Goal: Task Accomplishment & Management: Complete application form

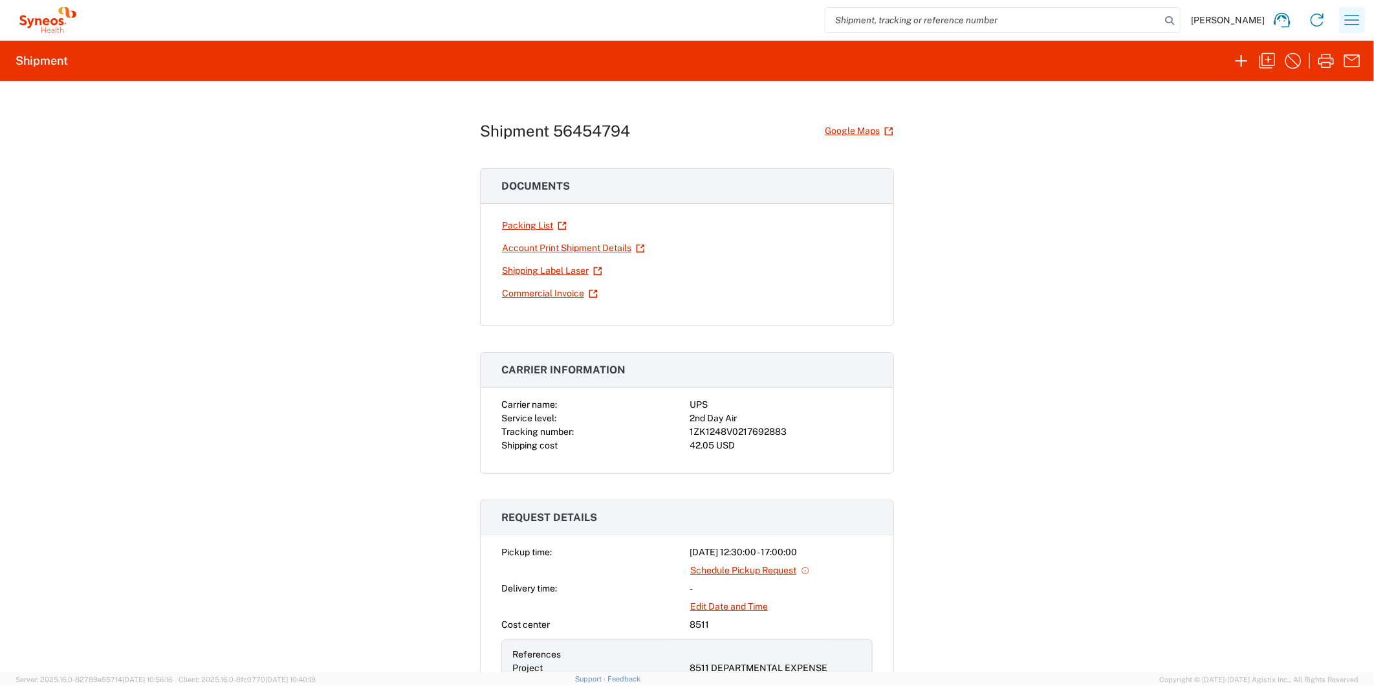
click at [1363, 19] on button "button" at bounding box center [1353, 20] width 26 height 26
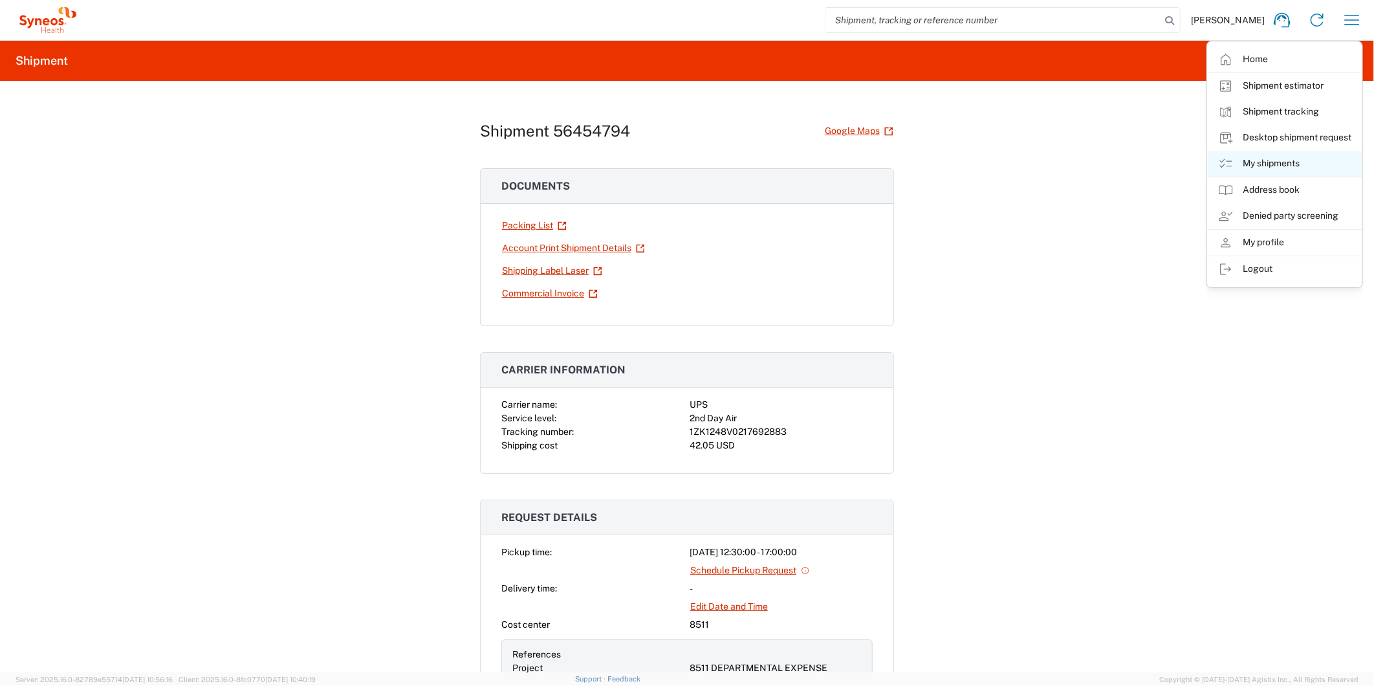
click at [1255, 171] on link "My shipments" at bounding box center [1285, 164] width 154 height 26
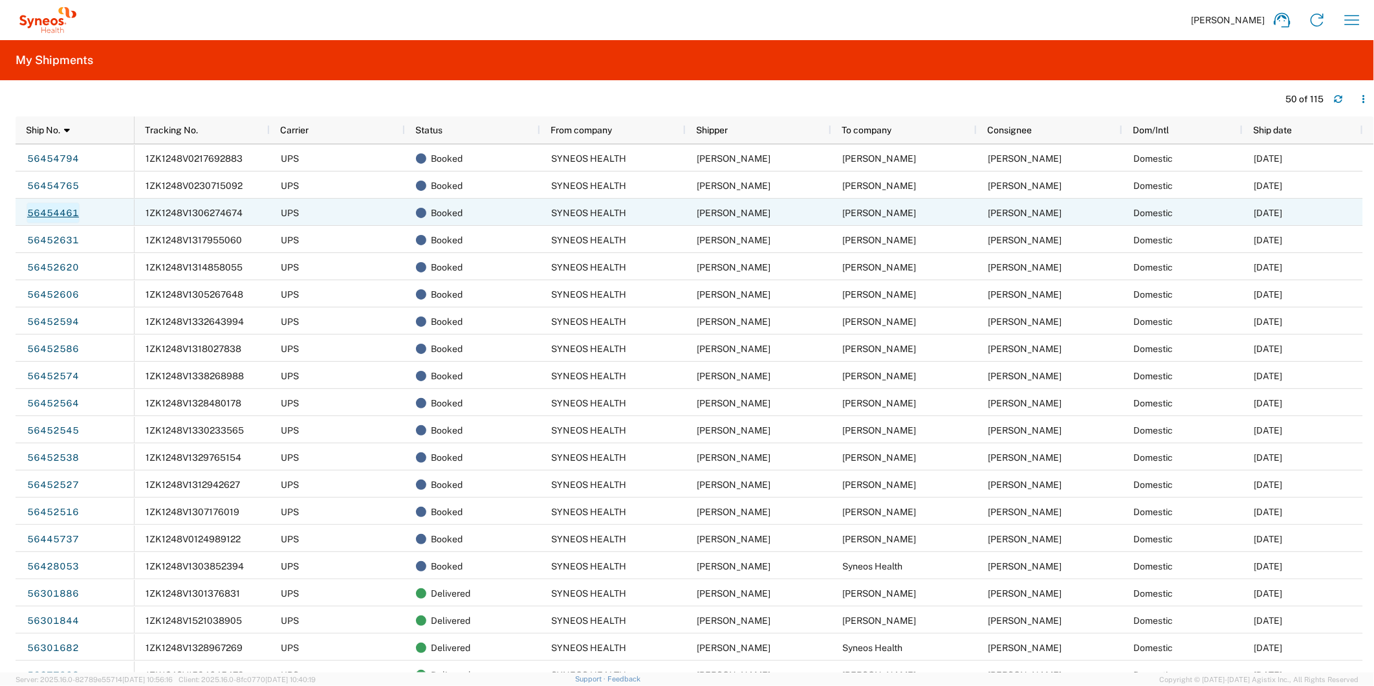
click at [54, 218] on link "56454461" at bounding box center [53, 213] width 53 height 21
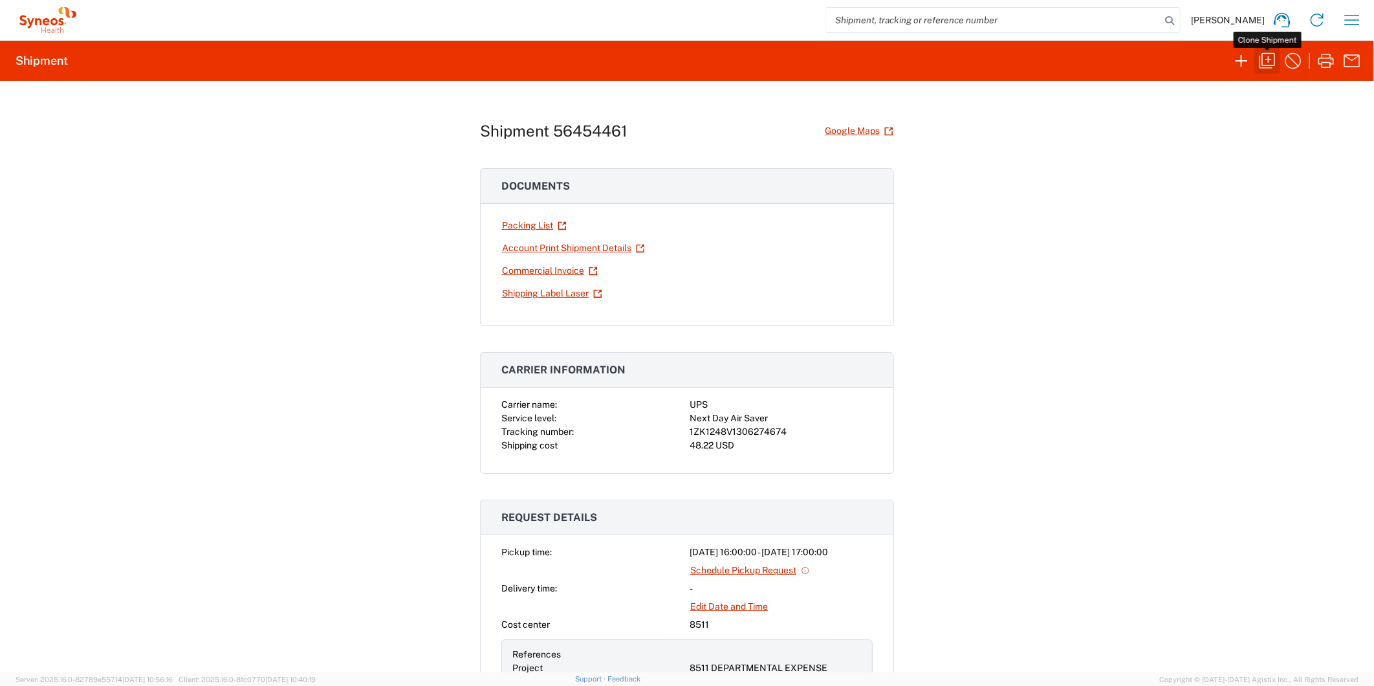
click at [1269, 61] on icon "button" at bounding box center [1268, 61] width 16 height 16
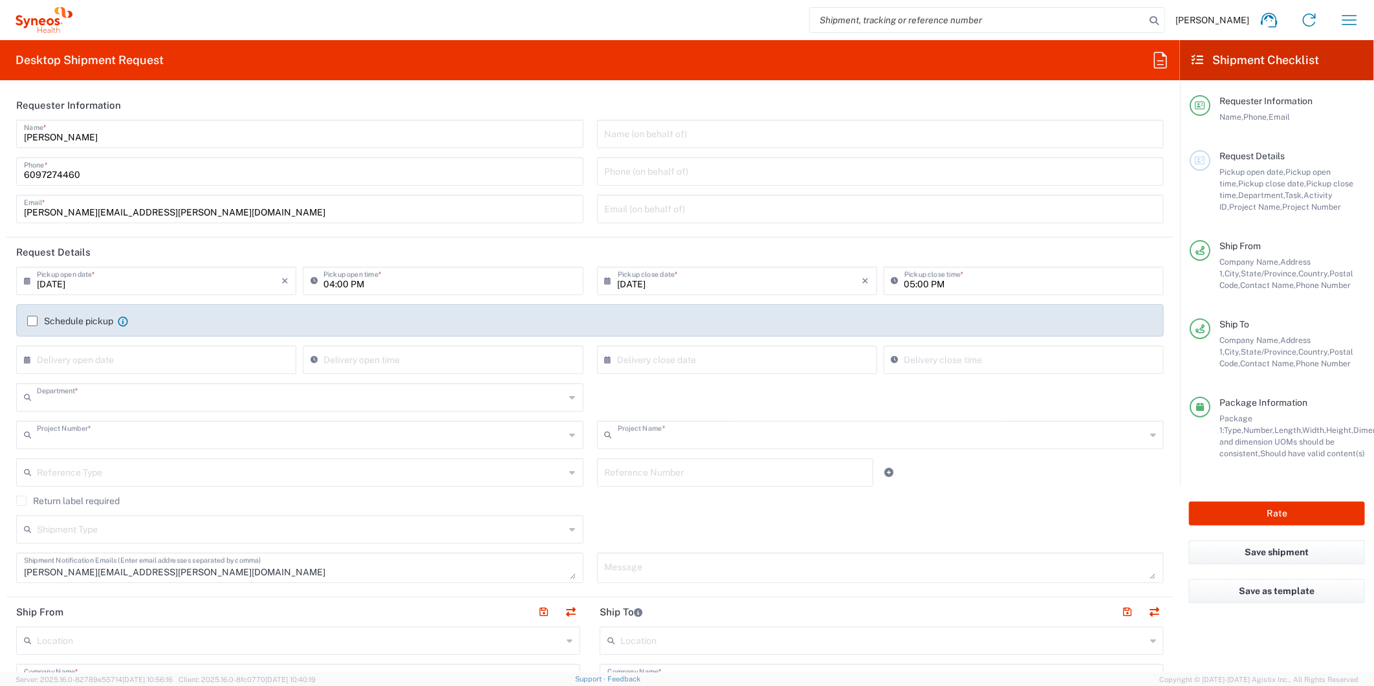
type input "8511"
type input "8511 DEPARTMENTAL EXPENSE"
type input "[US_STATE]"
type input "[GEOGRAPHIC_DATA]"
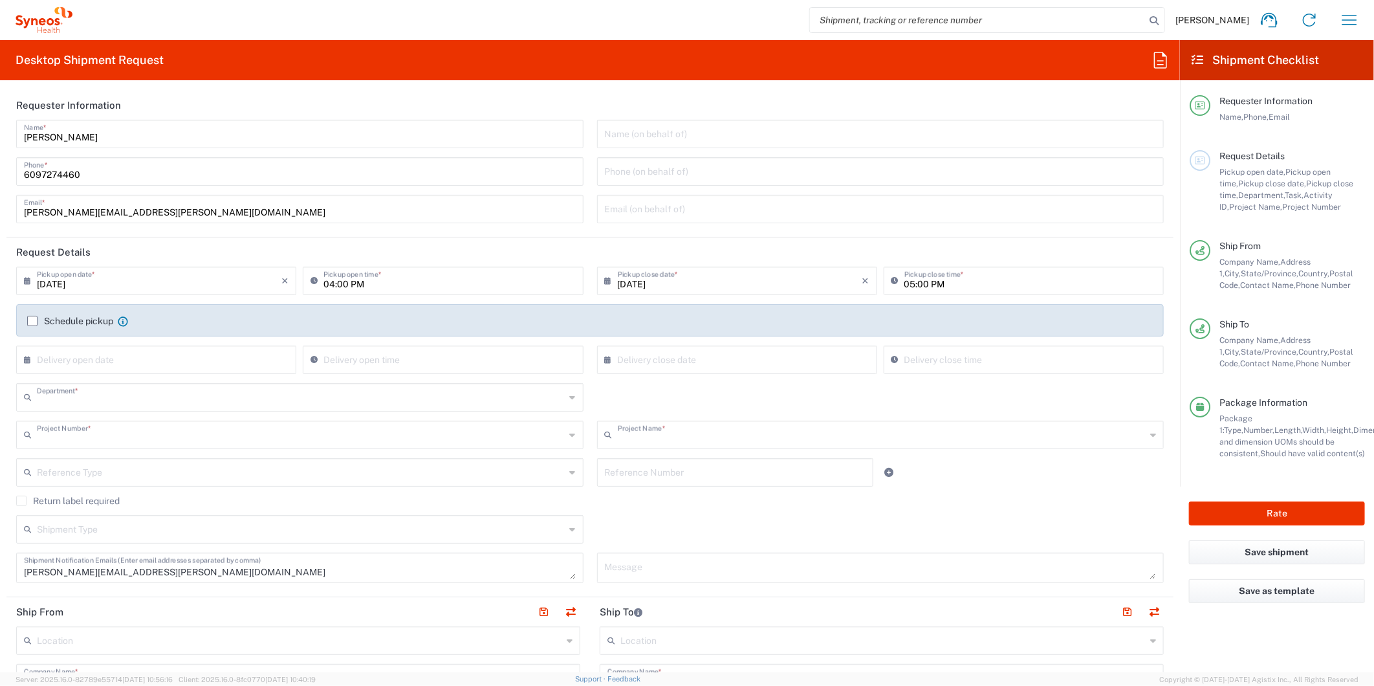
type input "[US_STATE]"
type input "[GEOGRAPHIC_DATA]"
type input "Envelope"
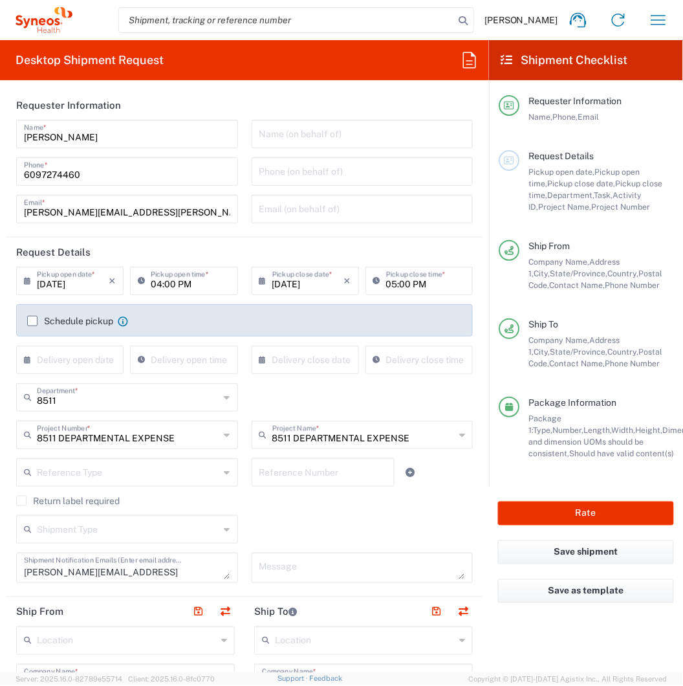
click at [139, 114] on header "Requester Information" at bounding box center [244, 105] width 476 height 29
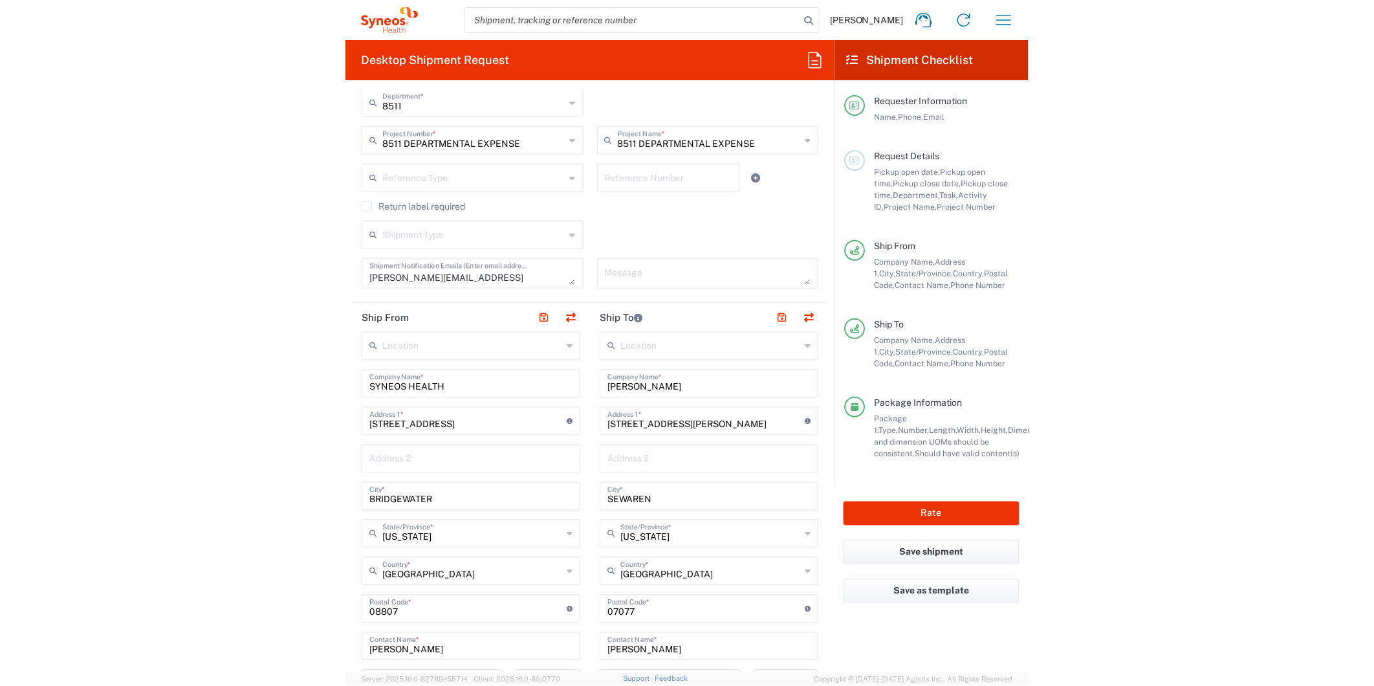
scroll to position [431, 0]
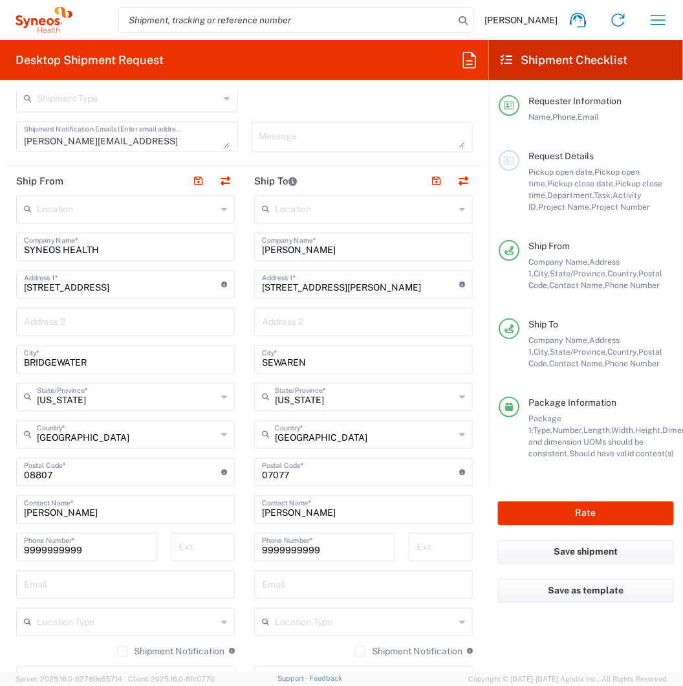
click at [299, 252] on input "[PERSON_NAME]" at bounding box center [363, 246] width 203 height 23
paste input "[PERSON_NAME]"
type input "[PERSON_NAME]"
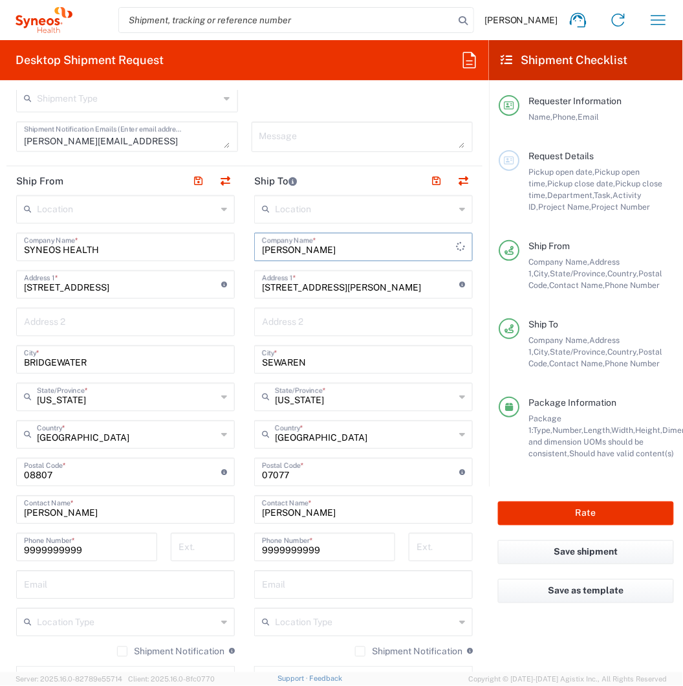
click at [296, 514] on input "[PERSON_NAME]" at bounding box center [363, 509] width 203 height 23
paste input "[PERSON_NAME]"
type input "[PERSON_NAME]"
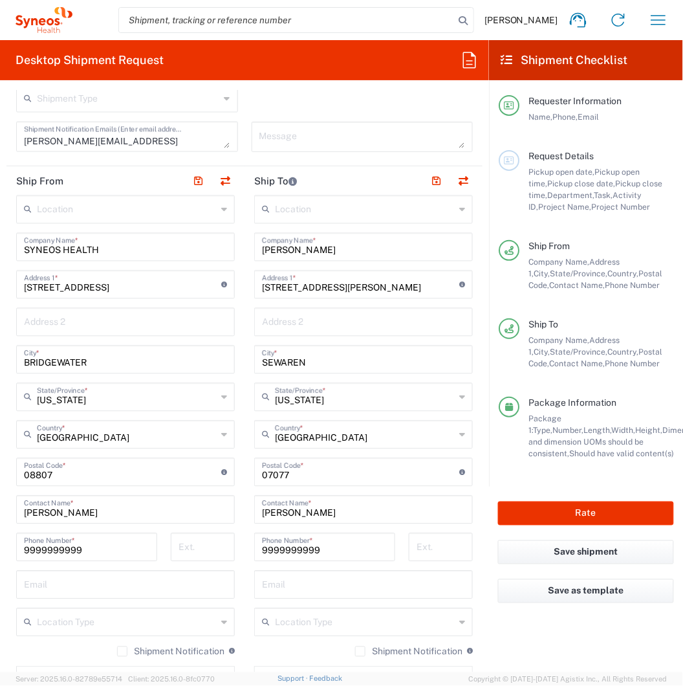
click at [326, 289] on input "[STREET_ADDRESS][PERSON_NAME]" at bounding box center [360, 283] width 197 height 23
click at [304, 285] on input "[STREET_ADDRESS][PERSON_NAME]" at bounding box center [360, 283] width 197 height 23
paste input "[STREET_ADDRESS][PERSON_NAME]"
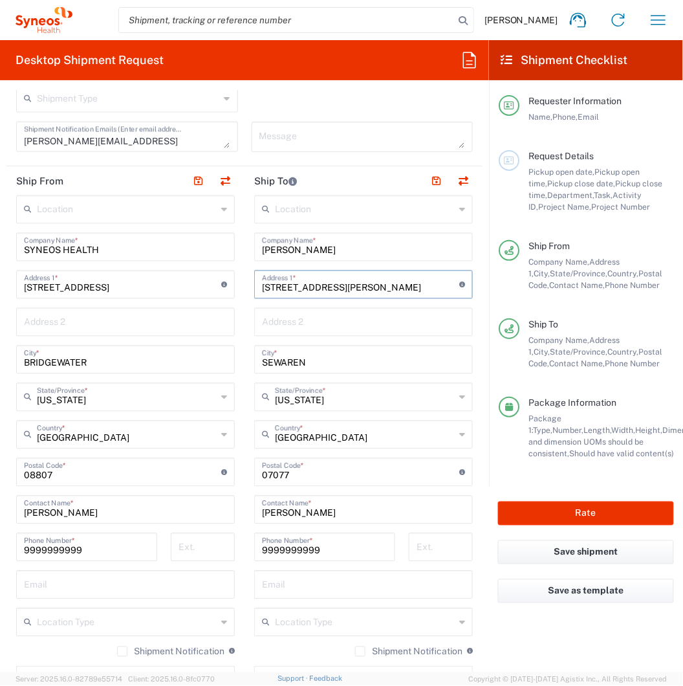
type input "[STREET_ADDRESS][PERSON_NAME]"
click at [316, 516] on input "[PERSON_NAME]" at bounding box center [363, 509] width 203 height 23
click at [287, 364] on input "SEWAREN" at bounding box center [363, 358] width 203 height 23
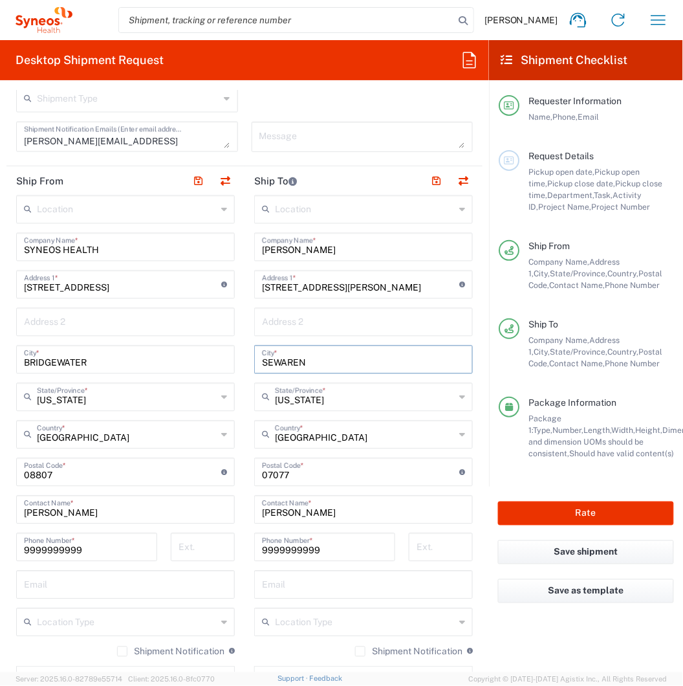
click at [287, 364] on input "SEWAREN" at bounding box center [363, 358] width 203 height 23
paste input "Milltown"
type input "Milltown"
click at [301, 471] on input "undefined" at bounding box center [360, 471] width 197 height 23
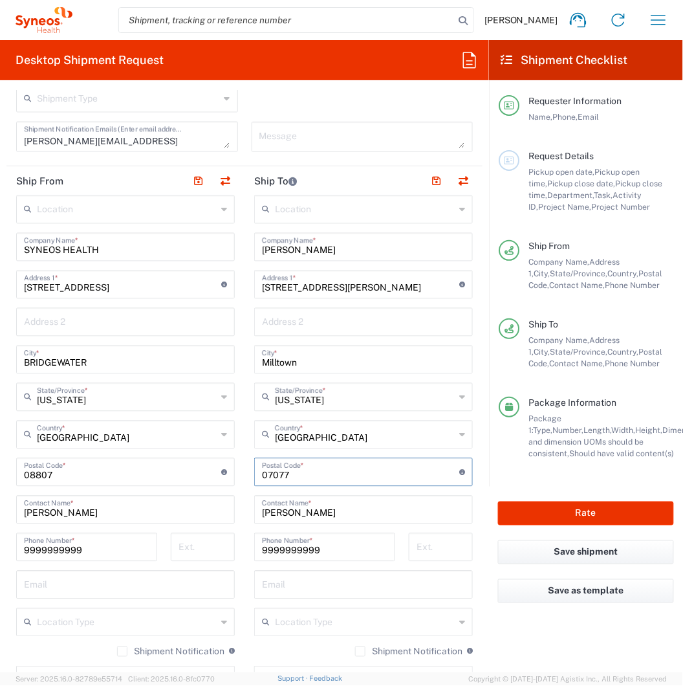
click at [301, 471] on input "undefined" at bounding box center [360, 471] width 197 height 23
paste input "08850"
type input "08850"
click at [238, 476] on main "Location [PERSON_NAME] LLC-[GEOGRAPHIC_DATA] [GEOGRAPHIC_DATA] [GEOGRAPHIC_DATA…" at bounding box center [125, 467] width 238 height 544
click at [515, 507] on button "Rate" at bounding box center [586, 514] width 176 height 24
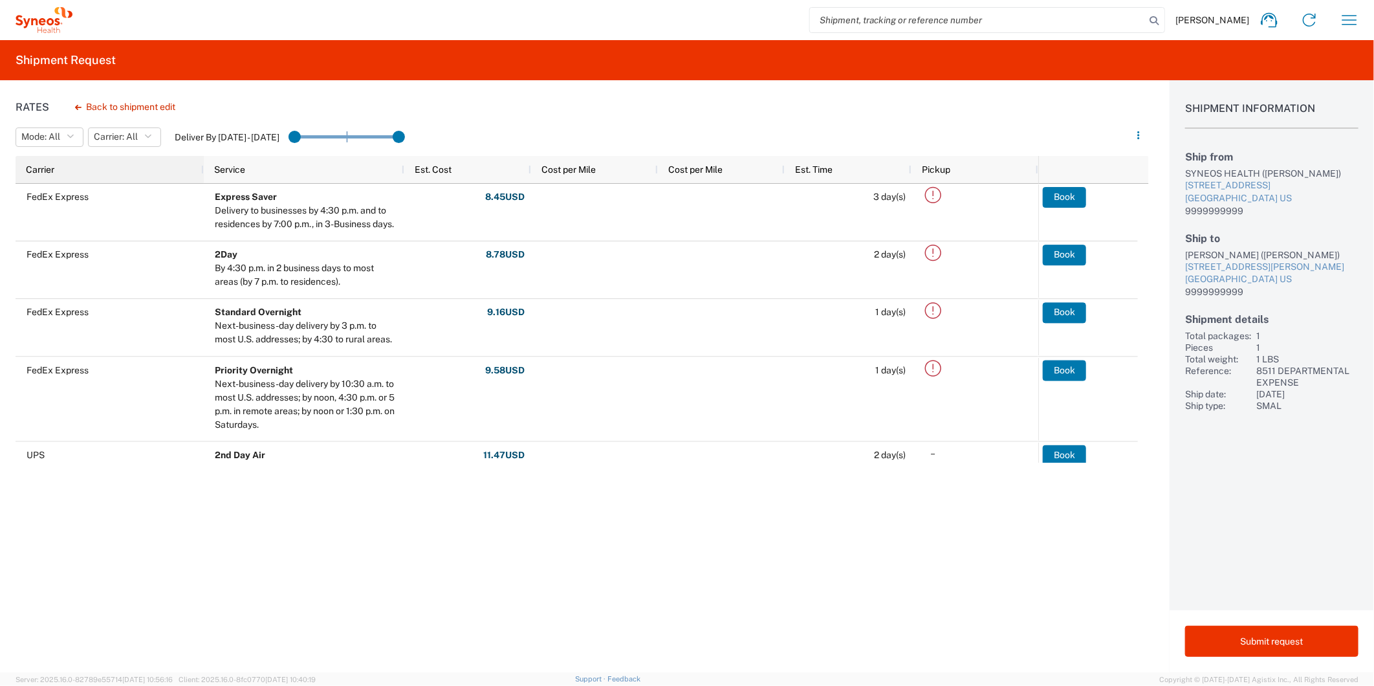
click at [68, 171] on div "Carrier" at bounding box center [112, 169] width 173 height 21
click at [68, 170] on div "Carrier 1" at bounding box center [112, 169] width 173 height 21
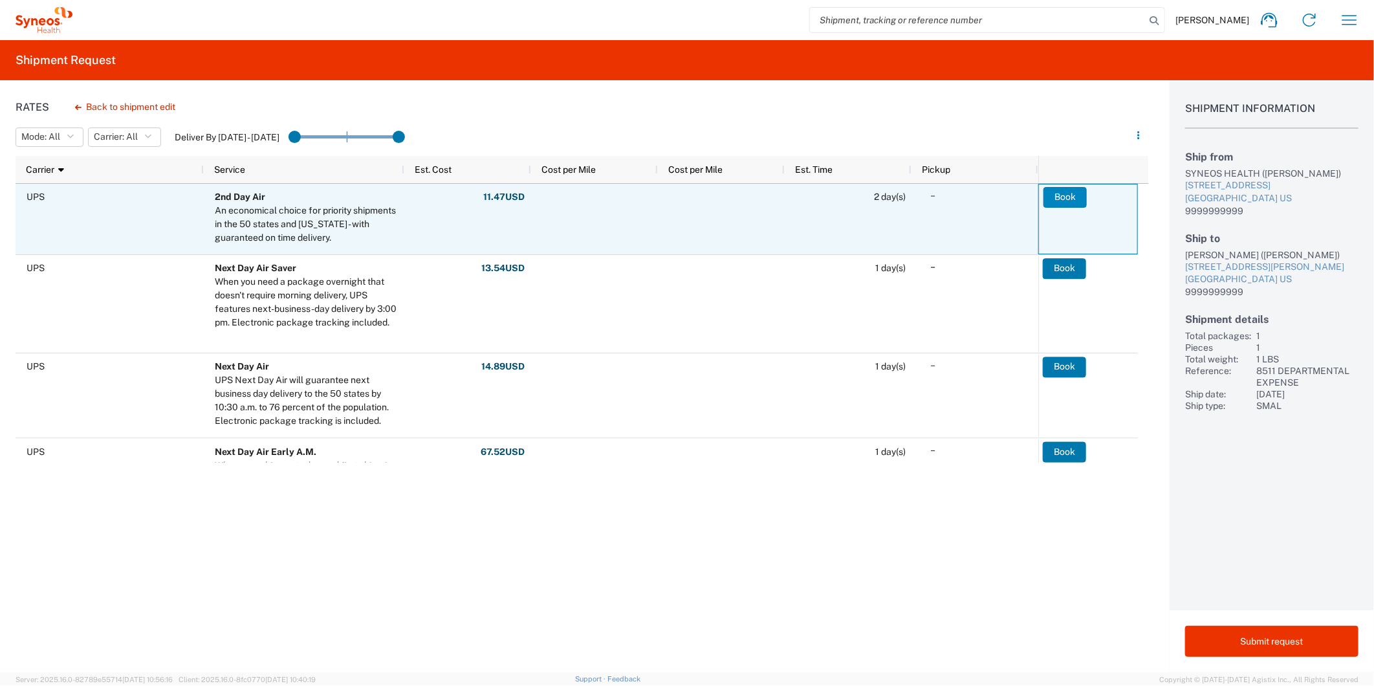
click at [1066, 197] on button "Book" at bounding box center [1065, 197] width 43 height 21
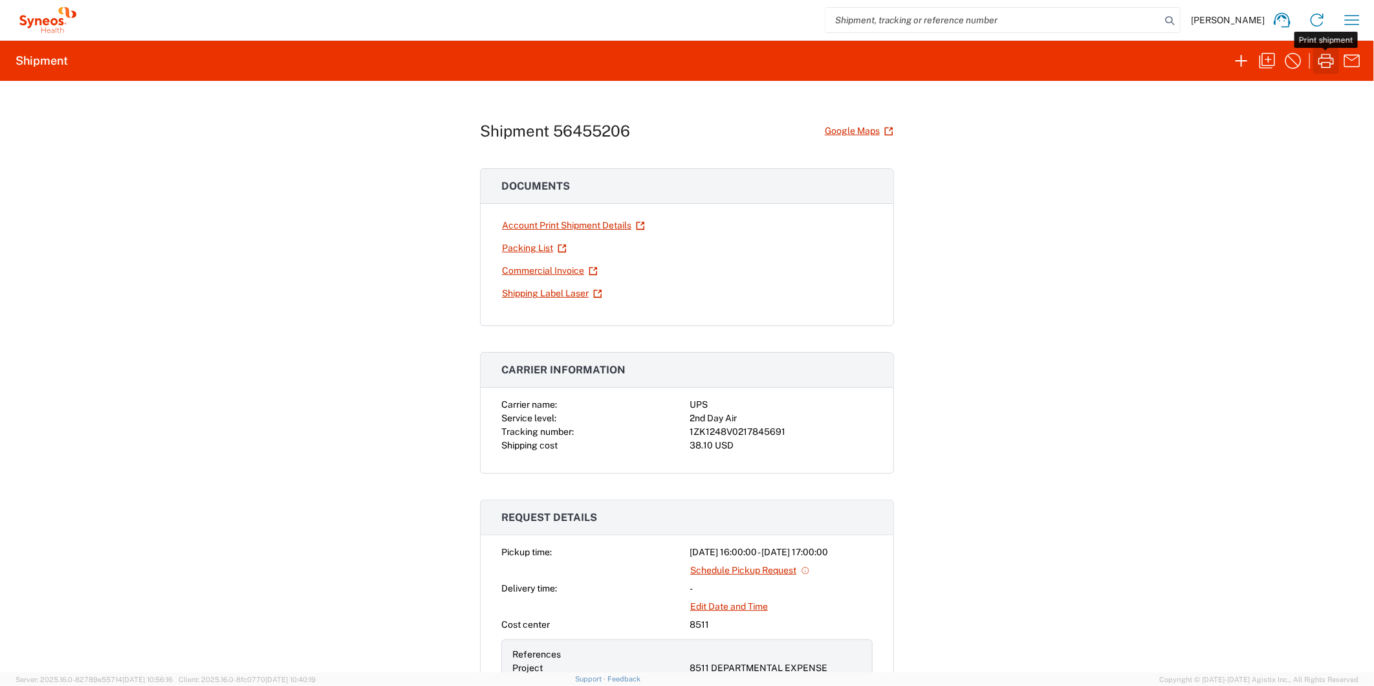
click at [1325, 65] on icon "button" at bounding box center [1326, 60] width 21 height 21
click at [263, 313] on div "Shipment 56455206 Google Maps Documents Account Print Shipment Details Packing …" at bounding box center [687, 376] width 1374 height 591
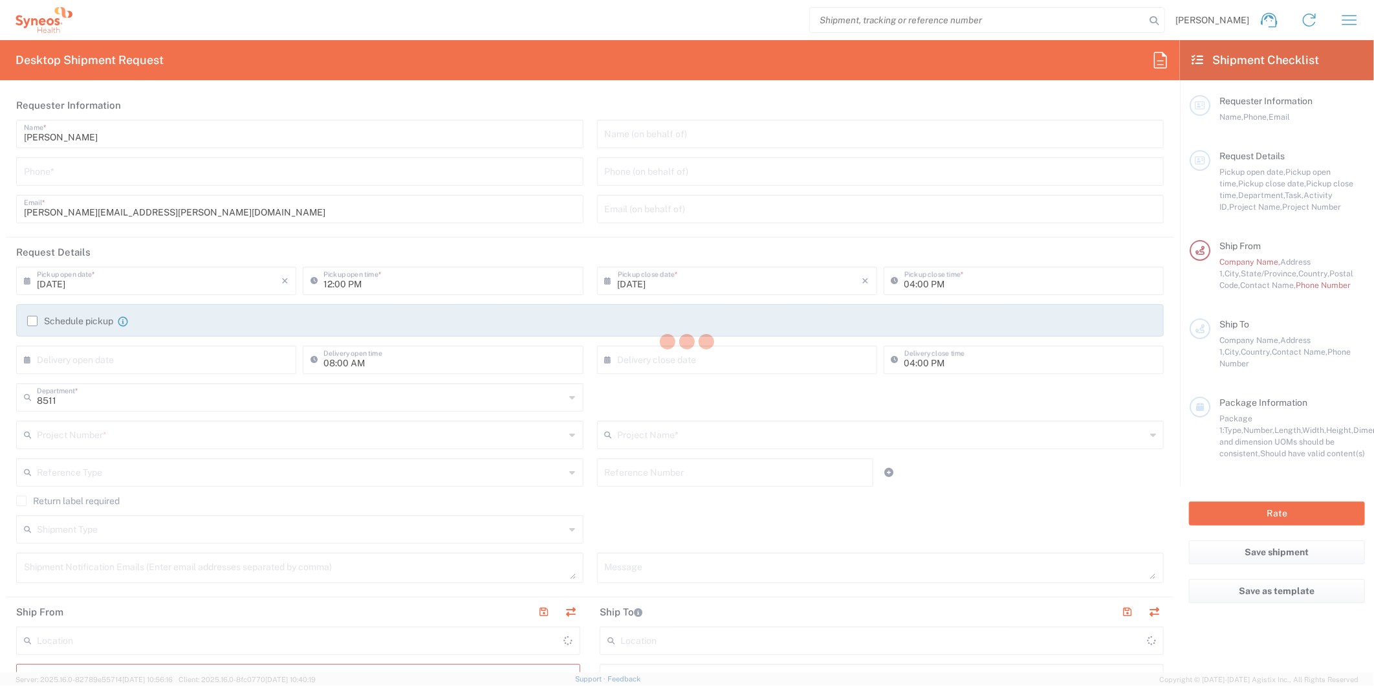
type input "Syneos Health, LLC-[GEOGRAPHIC_DATA] [GEOGRAPHIC_DATA] [GEOGRAPHIC_DATA]"
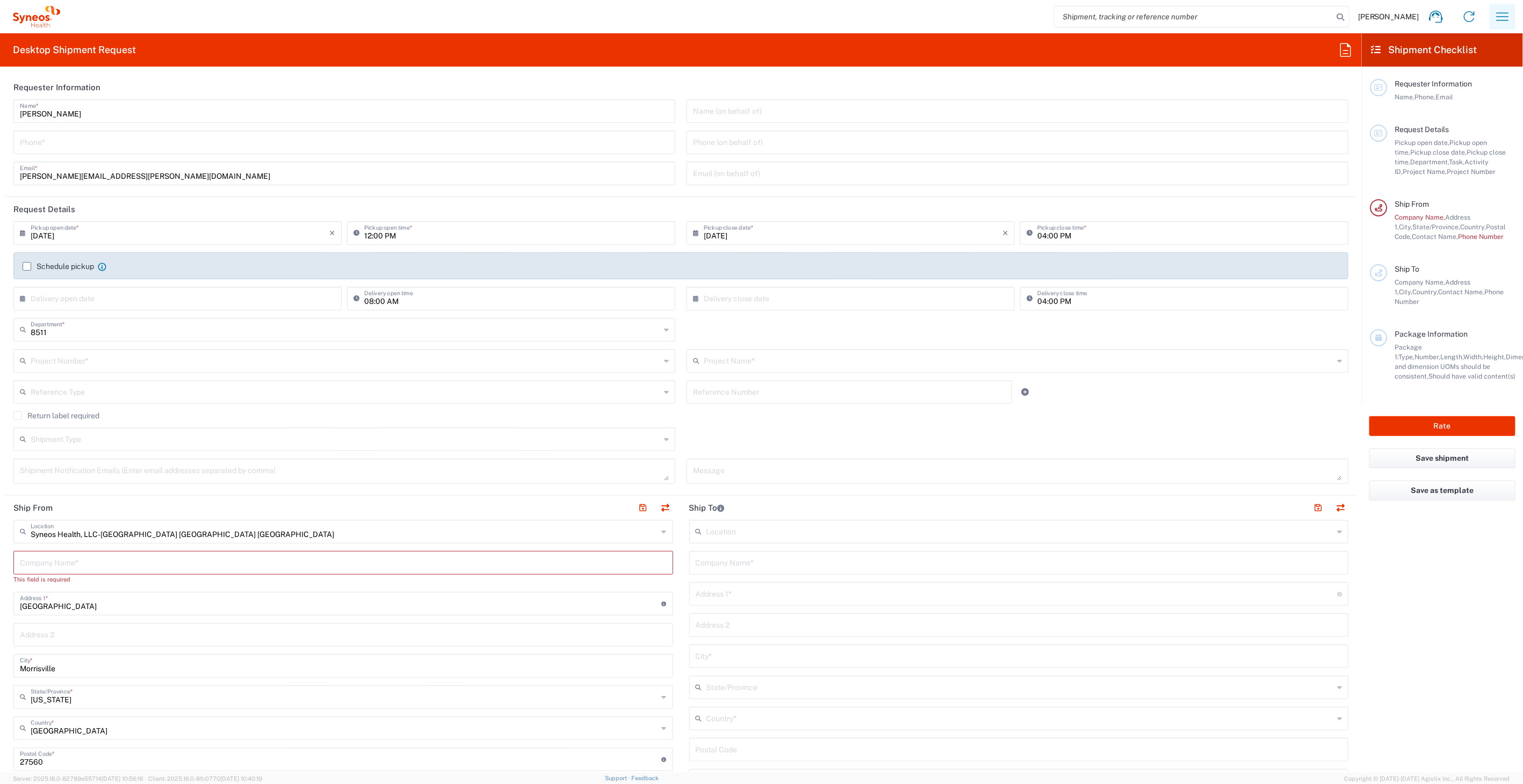
click at [1140, 18] on button "button" at bounding box center [1501, 17] width 26 height 26
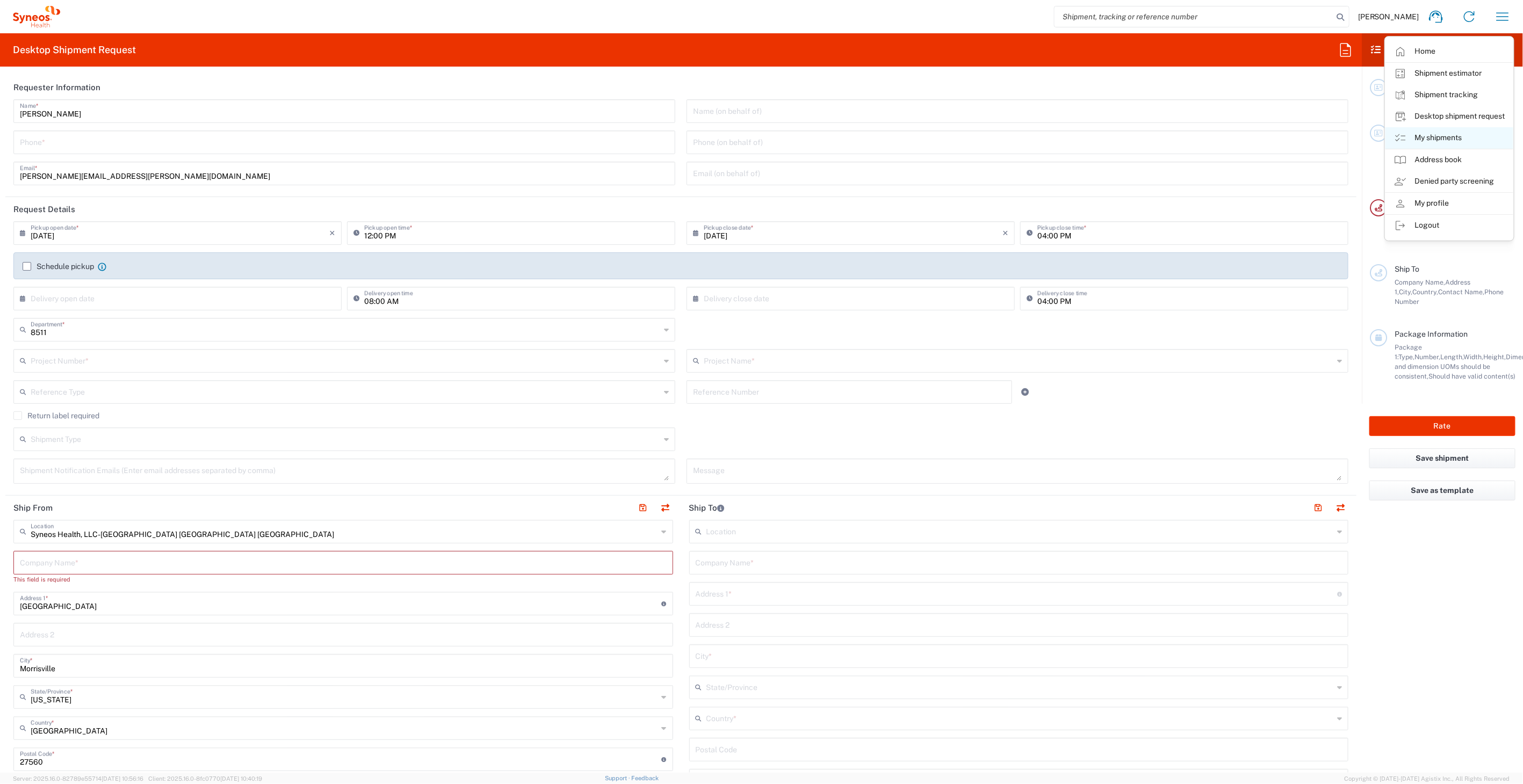
click at [1140, 138] on link "My shipments" at bounding box center [1449, 138] width 128 height 22
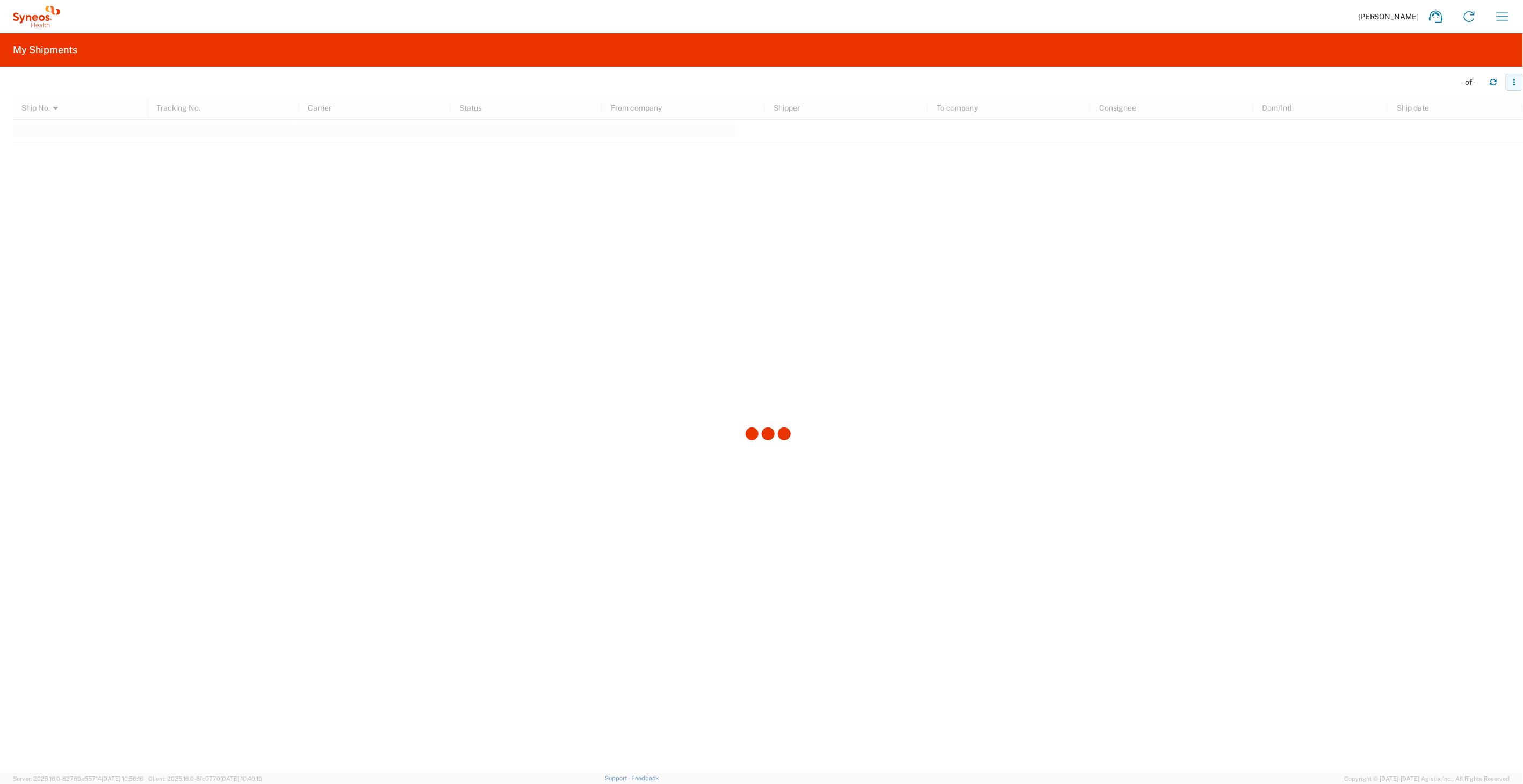
click at [1140, 85] on icon "button" at bounding box center [1514, 85] width 2 height 2
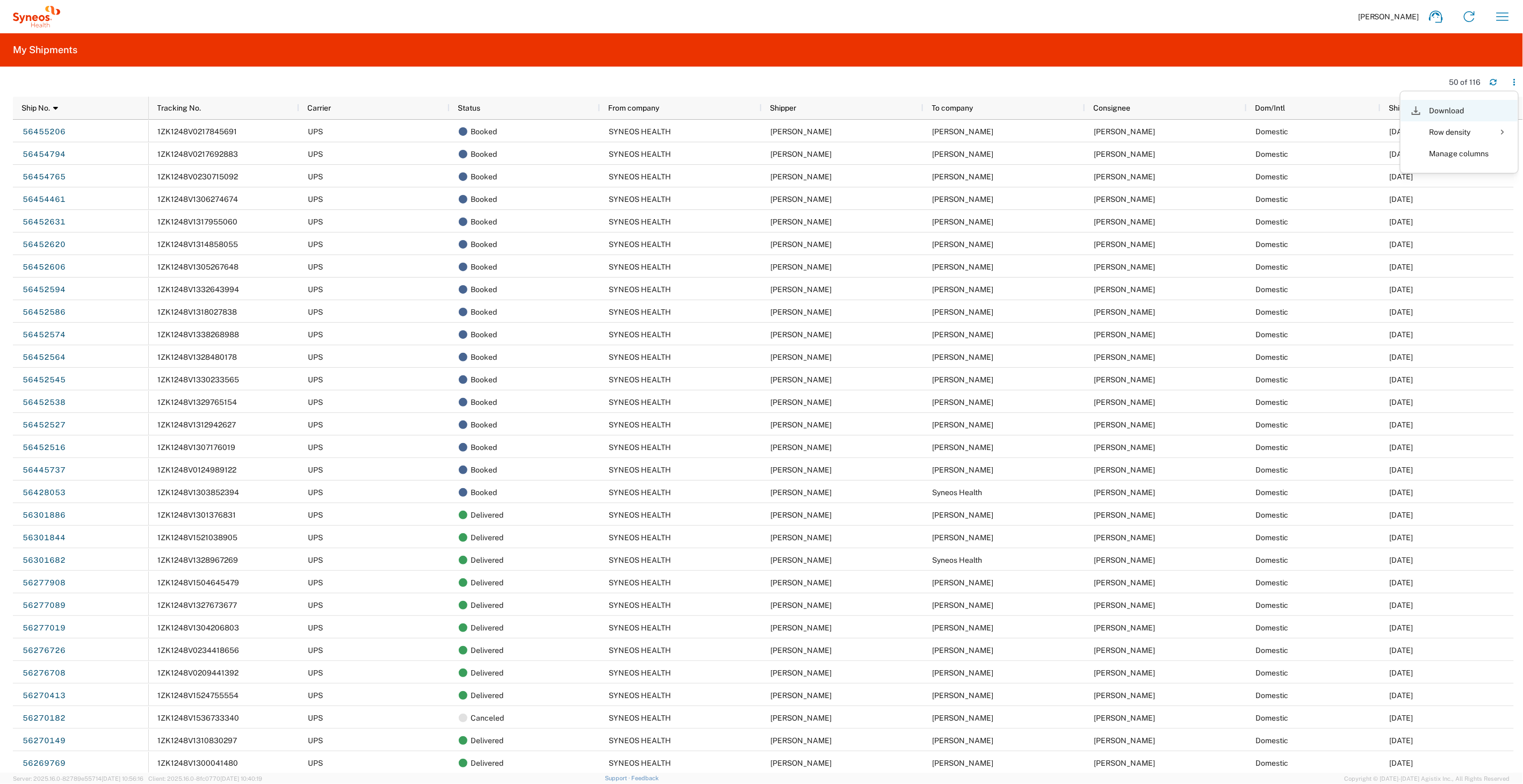
click at [1140, 105] on div "Download" at bounding box center [1459, 110] width 60 height 22
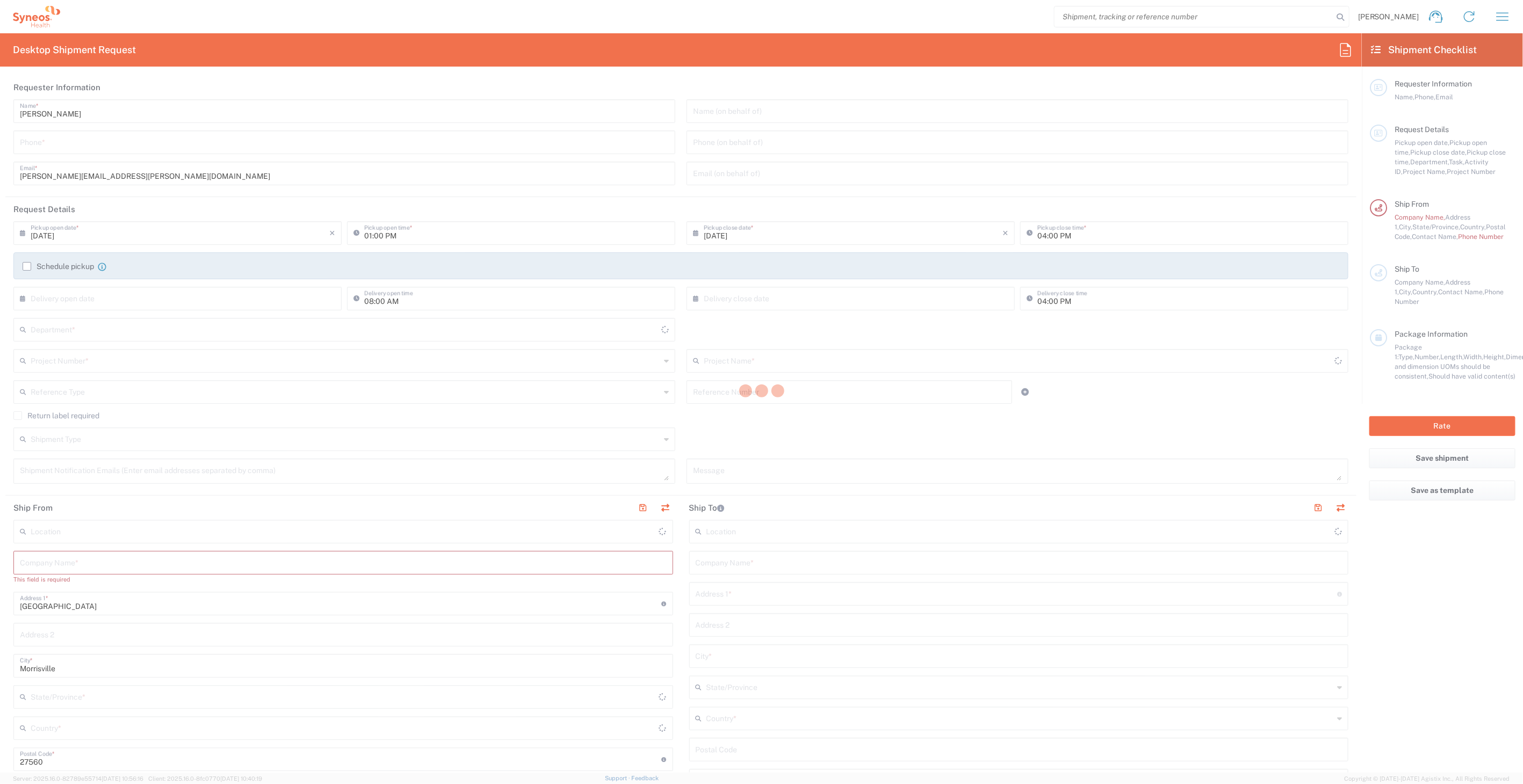
click at [1499, 20] on div at bounding box center [761, 392] width 1523 height 784
type input "8511"
type input "[US_STATE]"
type input "[GEOGRAPHIC_DATA]"
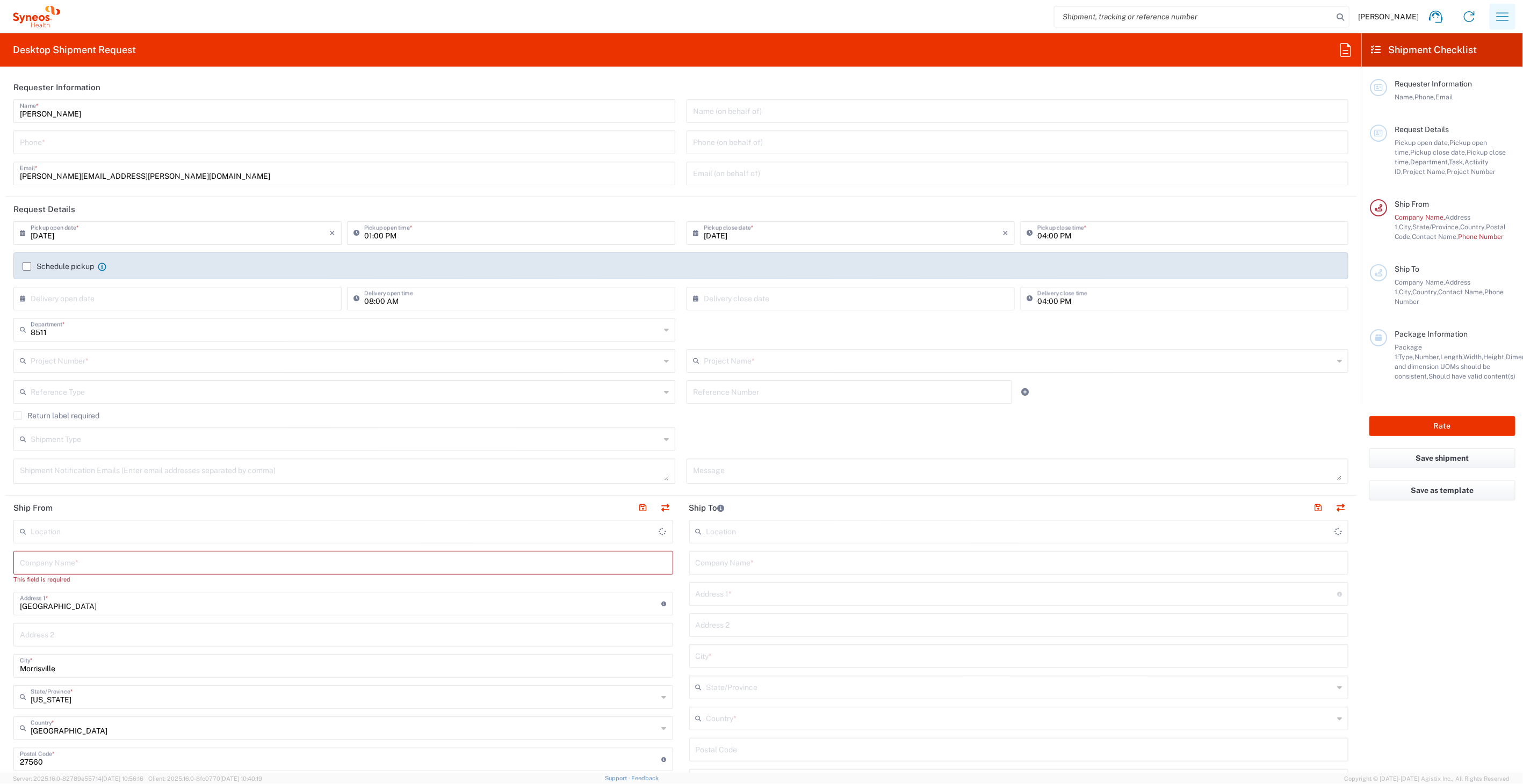
type input "Syneos Health, LLC-[GEOGRAPHIC_DATA] [GEOGRAPHIC_DATA] [GEOGRAPHIC_DATA]"
click at [1502, 17] on icon "button" at bounding box center [1502, 17] width 17 height 17
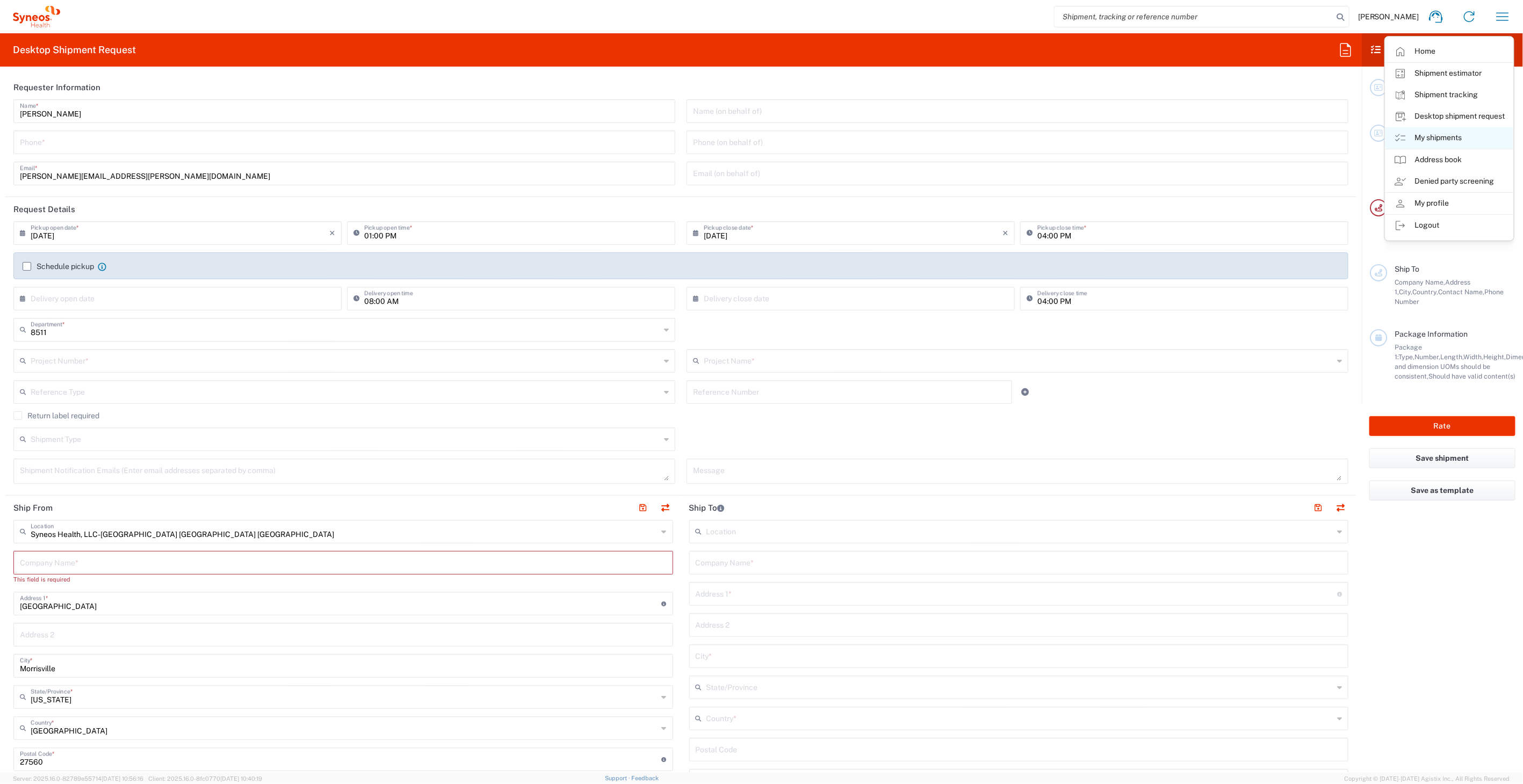
click at [1442, 136] on link "My shipments" at bounding box center [1449, 138] width 128 height 22
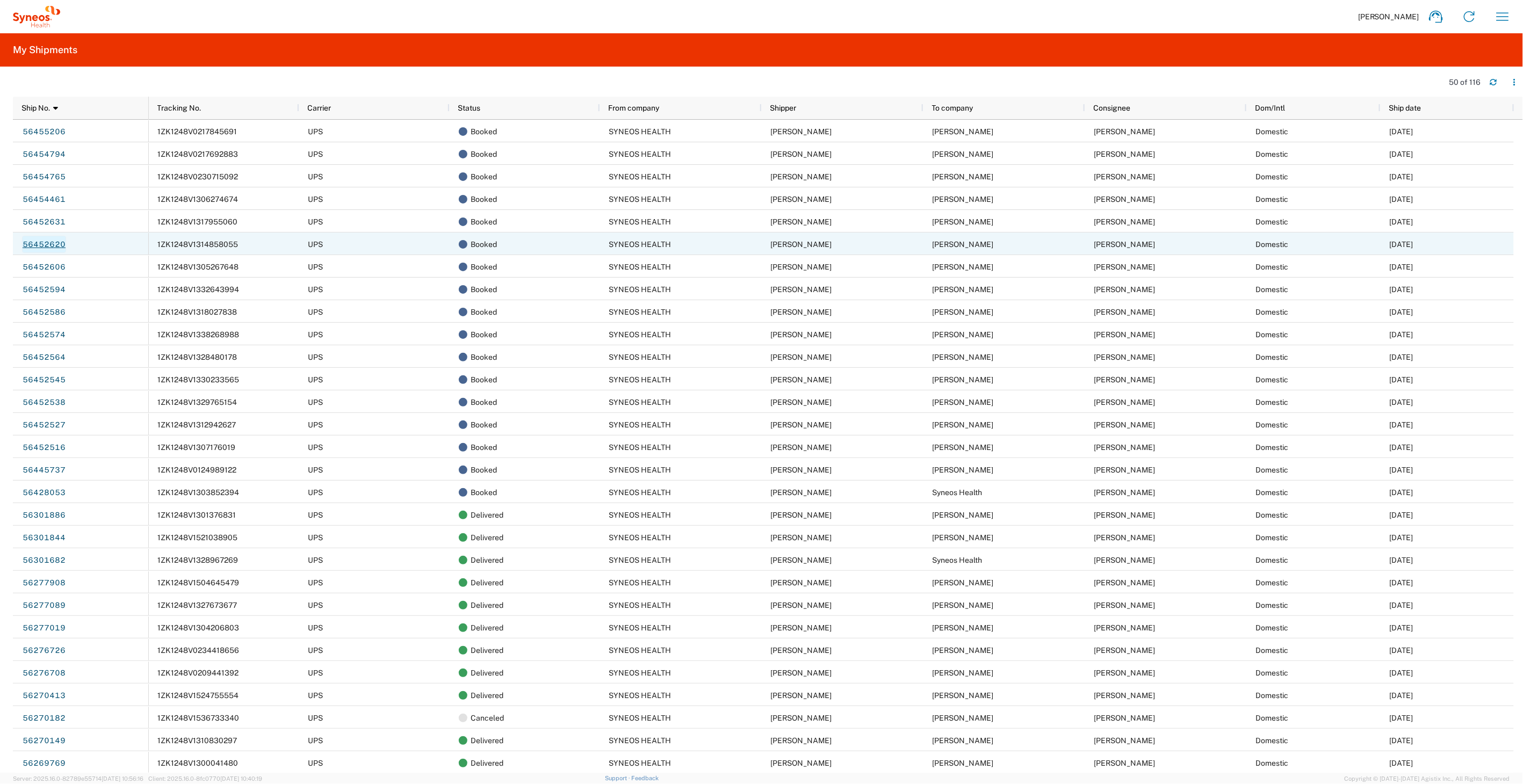
click at [56, 242] on link "56452620" at bounding box center [44, 244] width 44 height 17
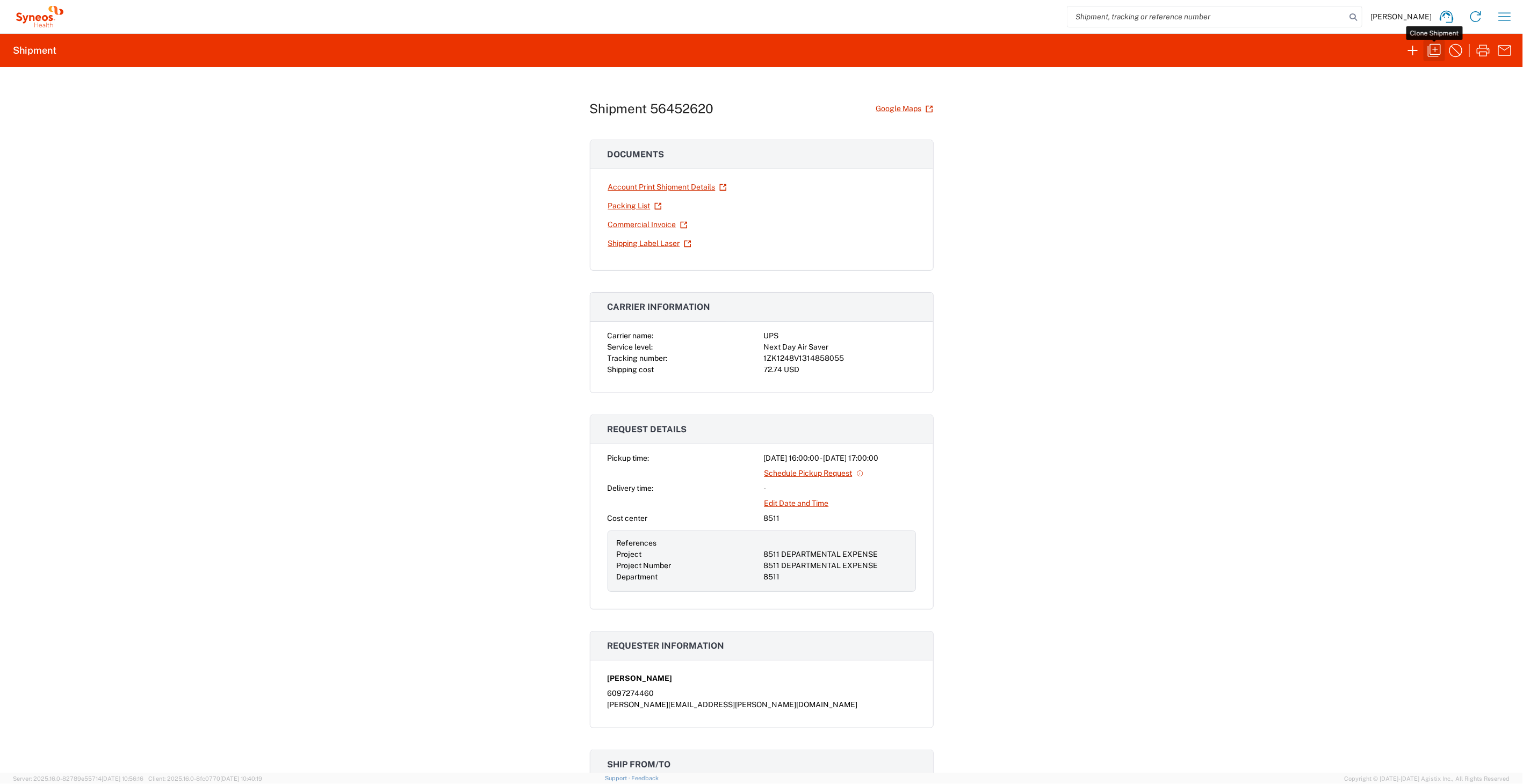
click at [1430, 50] on icon "button" at bounding box center [1433, 50] width 17 height 17
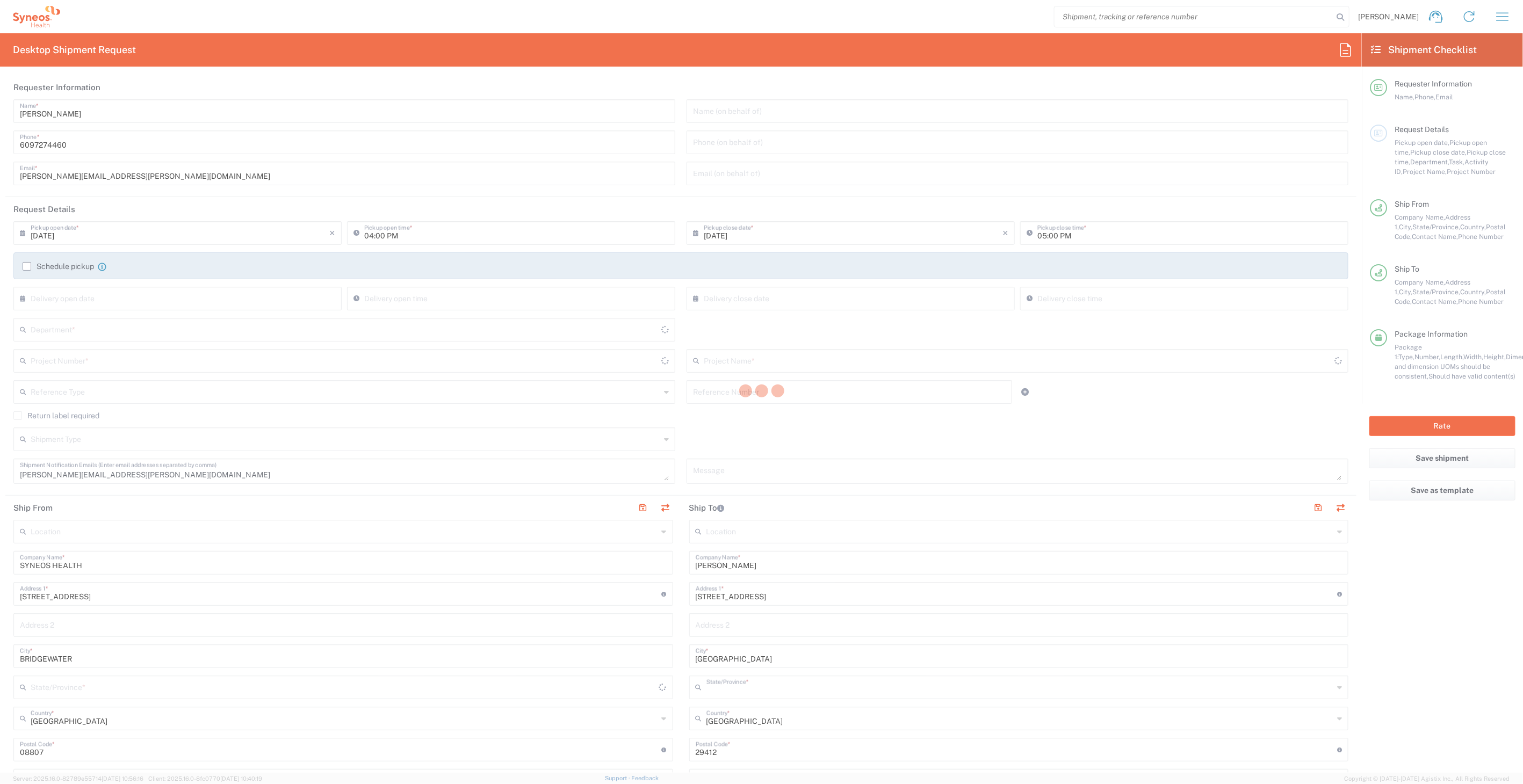
type input "[US_STATE]"
type input "8511"
type input "8511 DEPARTMENTAL EXPENSE"
type input "[US_STATE]"
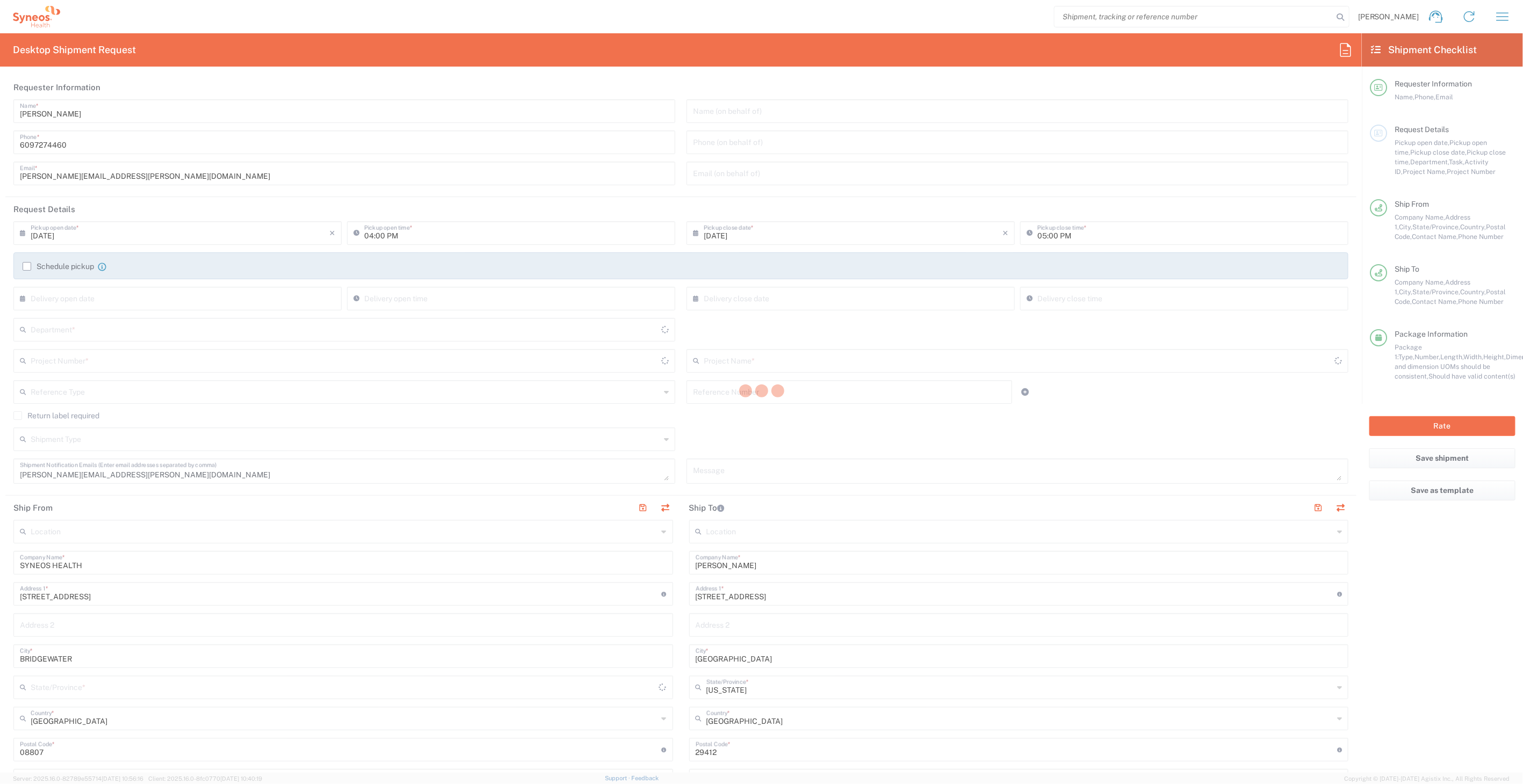
type input "Envelope"
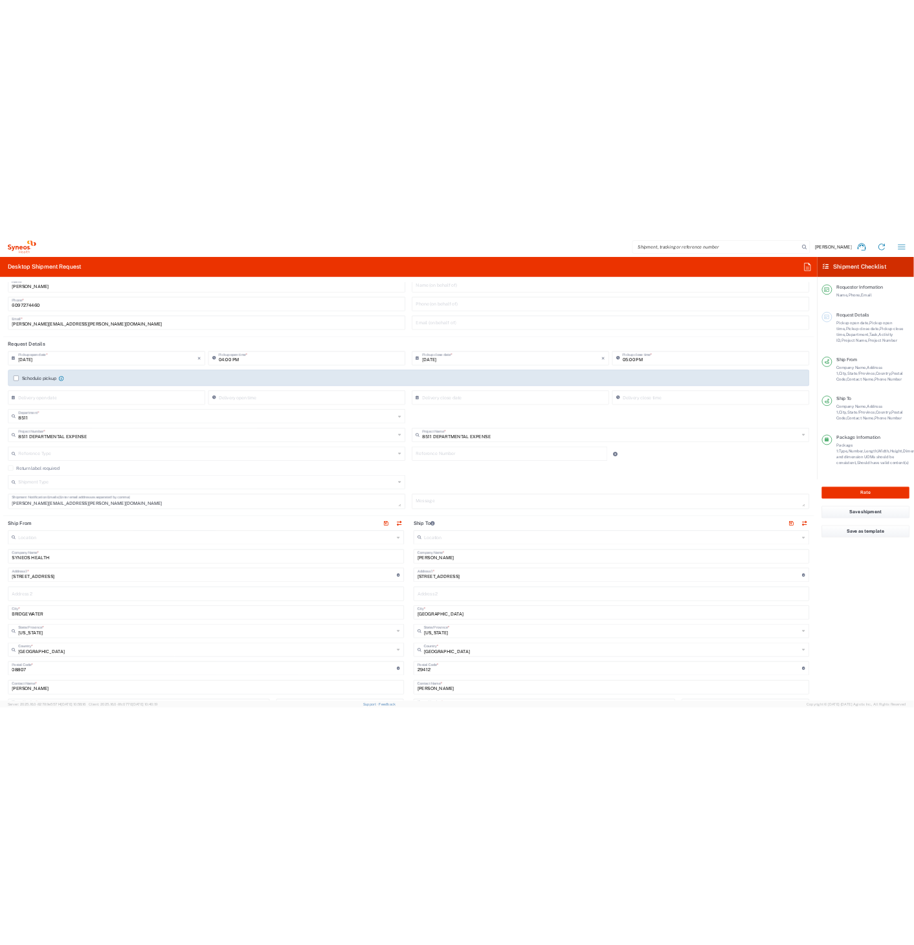
scroll to position [39, 0]
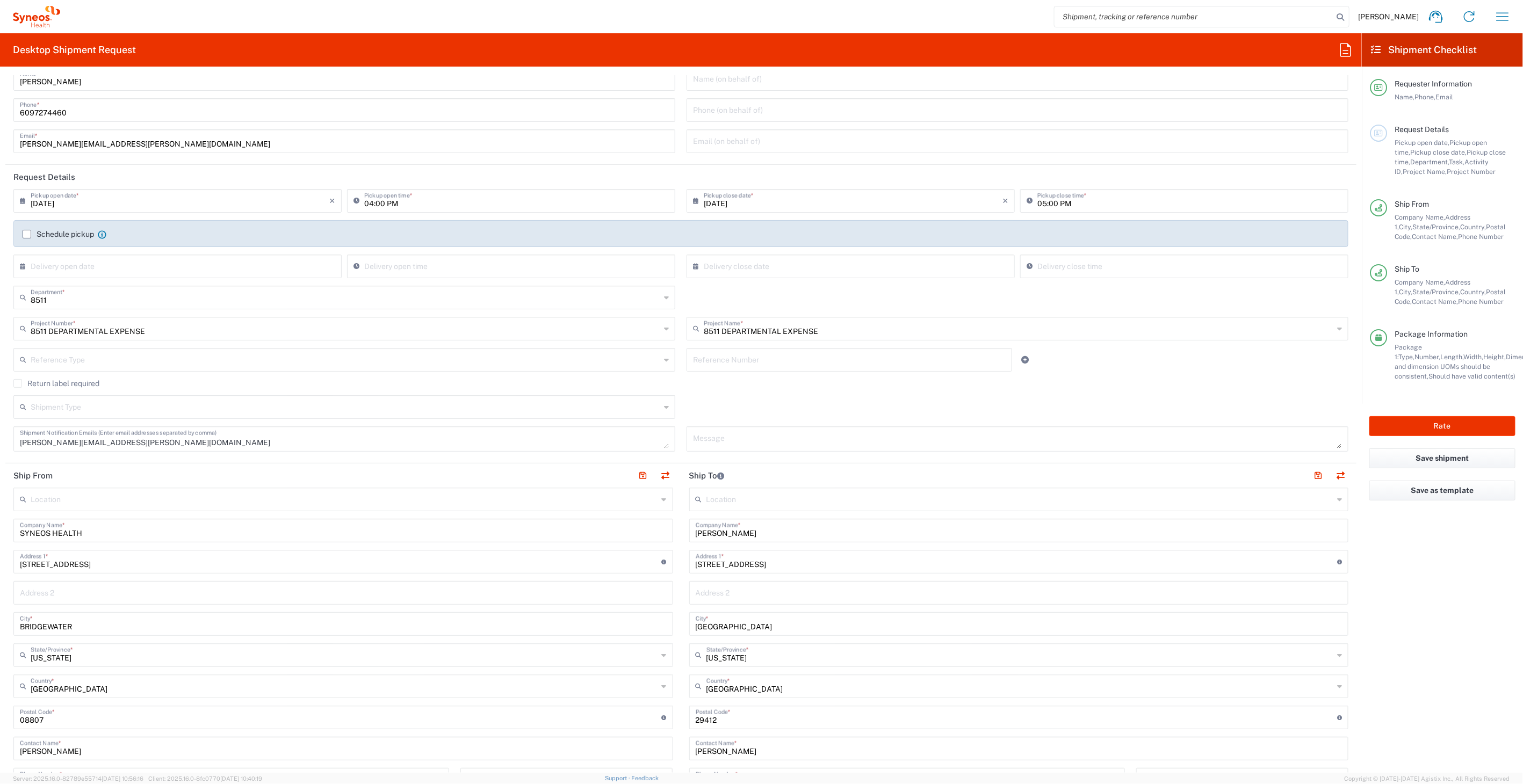
click at [734, 528] on input "[PERSON_NAME]" at bounding box center [1018, 529] width 647 height 19
click at [734, 528] on input "Justin Brown" at bounding box center [1015, 529] width 639 height 19
click at [734, 528] on input "Justin Brown" at bounding box center [1018, 529] width 647 height 19
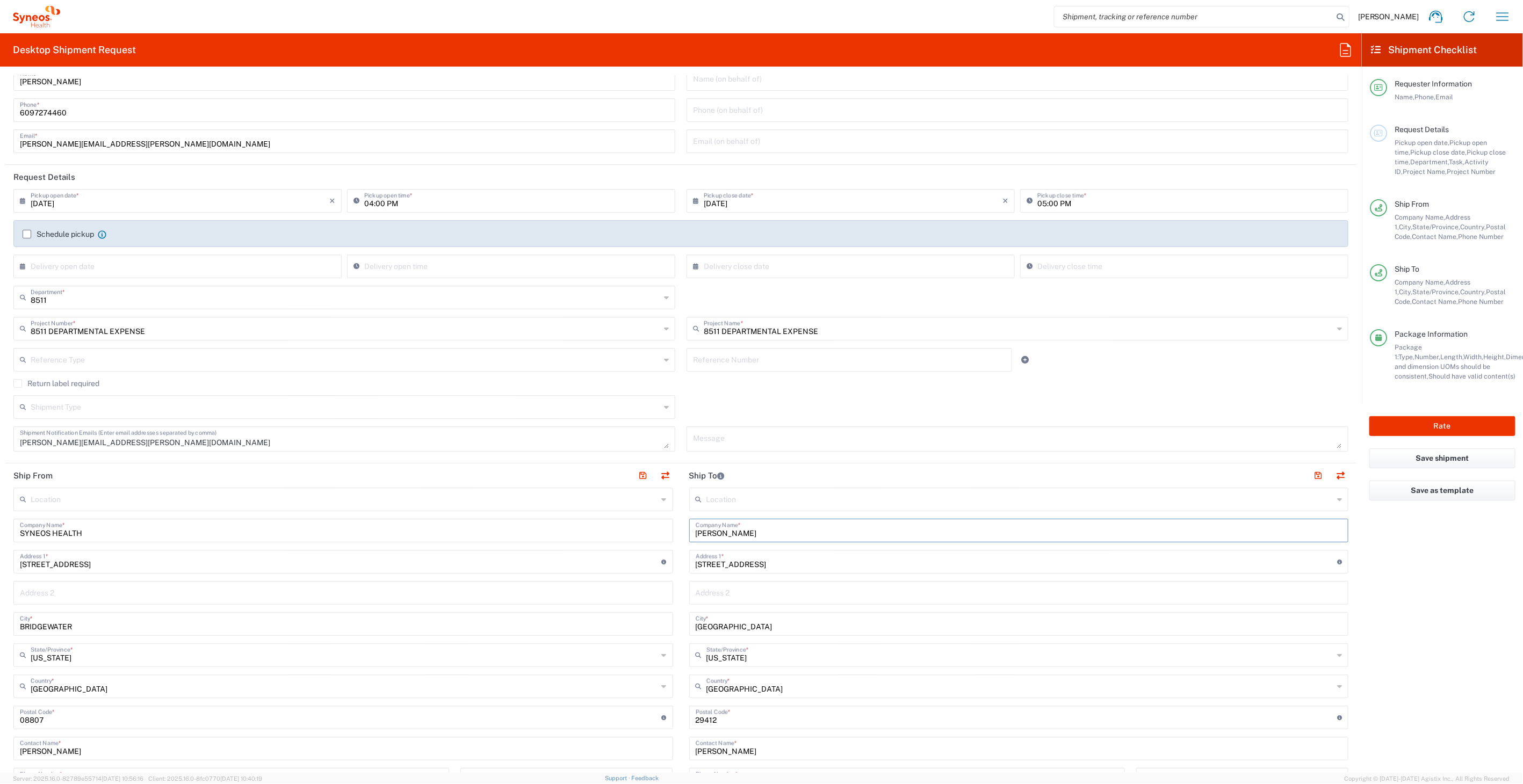
click at [734, 528] on input "Justin Brown" at bounding box center [1018, 529] width 647 height 19
type input "Justin Brown"
click at [735, 745] on input "[PERSON_NAME]" at bounding box center [1018, 747] width 647 height 19
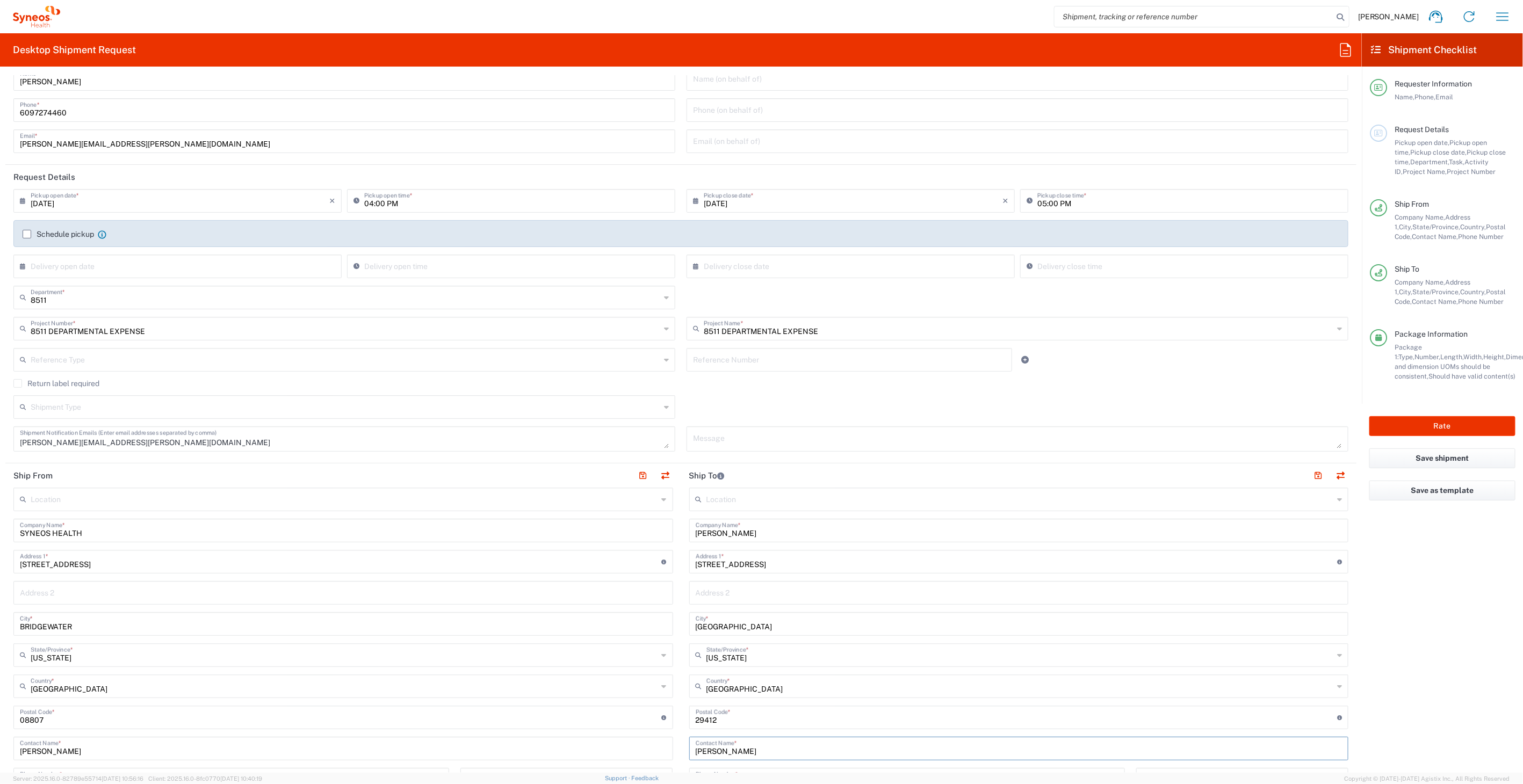
paste input "Justin Brown"
type input "Justin Brown"
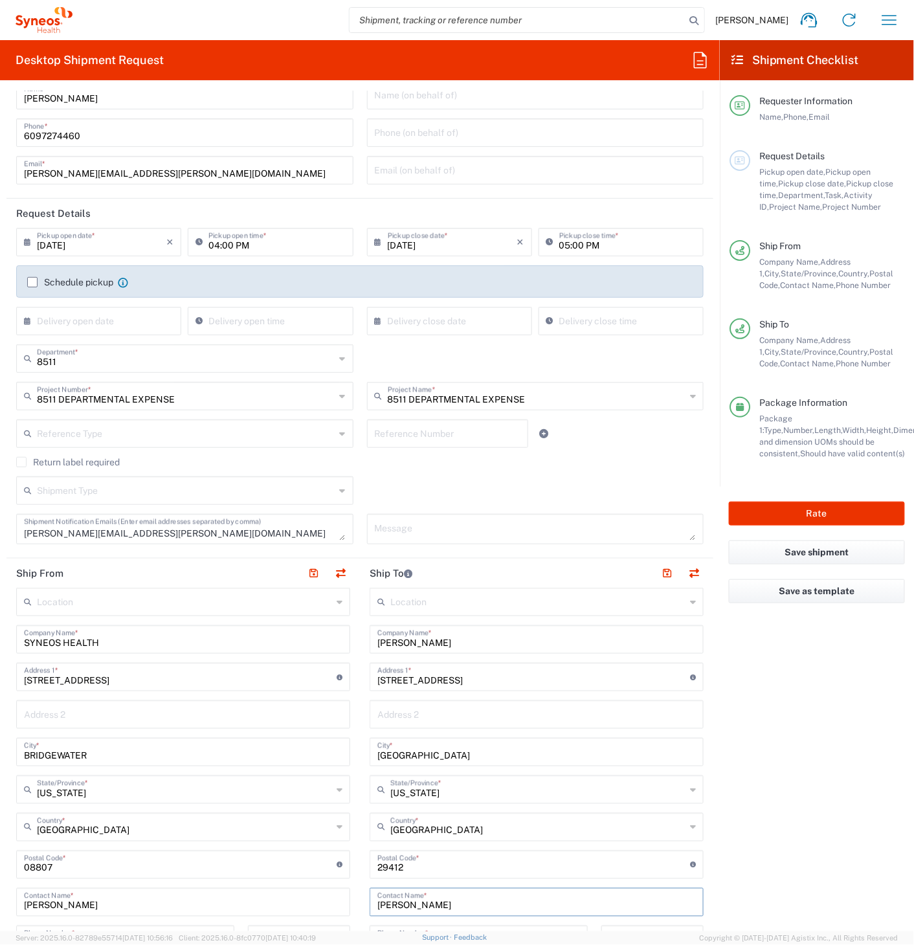
click at [424, 681] on input "1027 Yorktown Dr" at bounding box center [533, 676] width 313 height 23
click at [415, 672] on input "1027 Yorktown Dr" at bounding box center [533, 676] width 313 height 23
paste input "9 Briarmist Ct"
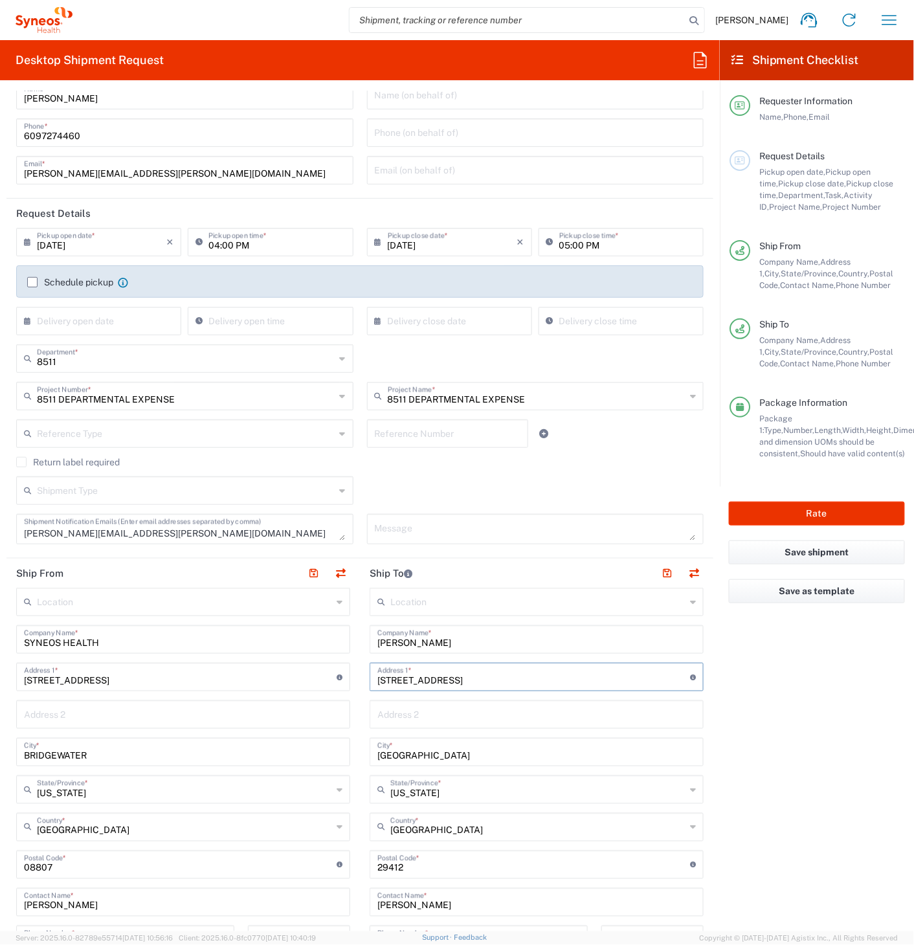
type input "19 Briarmist Ct"
click at [415, 749] on input "Charleston" at bounding box center [536, 751] width 318 height 23
click at [406, 749] on input "Charleston" at bounding box center [536, 751] width 318 height 23
paste input "O'Fall"
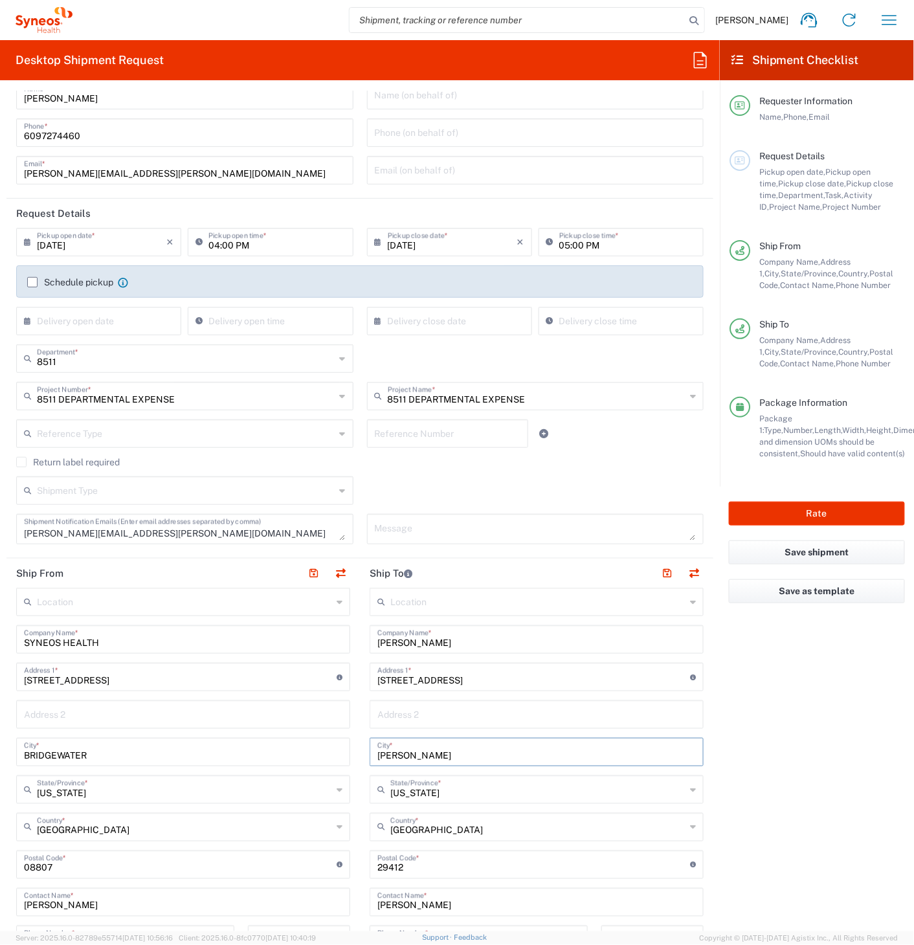
type input "O'Fallon"
click at [427, 794] on input "[US_STATE]" at bounding box center [537, 788] width 295 height 23
click at [389, 741] on span "[US_STATE]" at bounding box center [529, 741] width 326 height 20
type input "[US_STATE]"
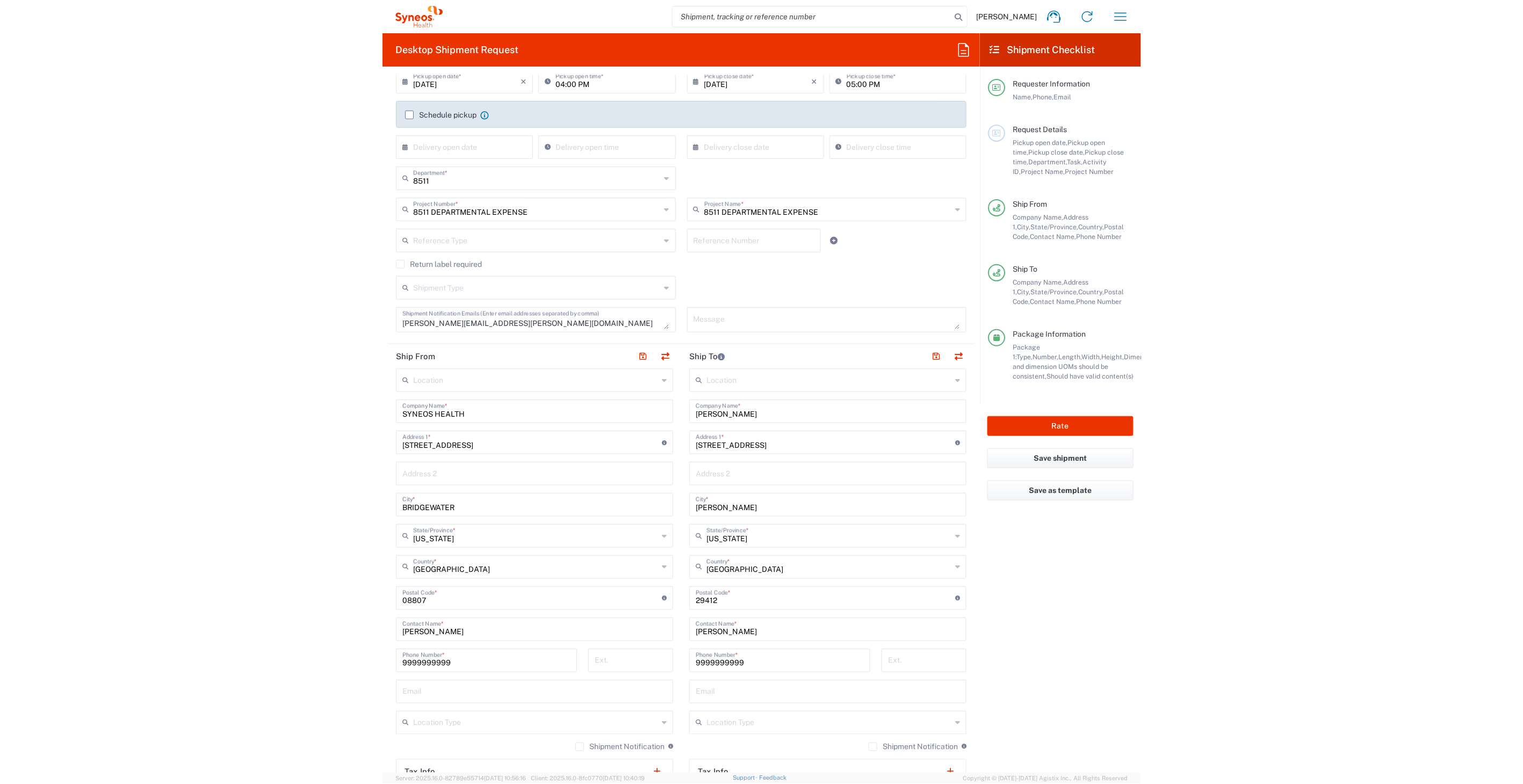
scroll to position [152, 0]
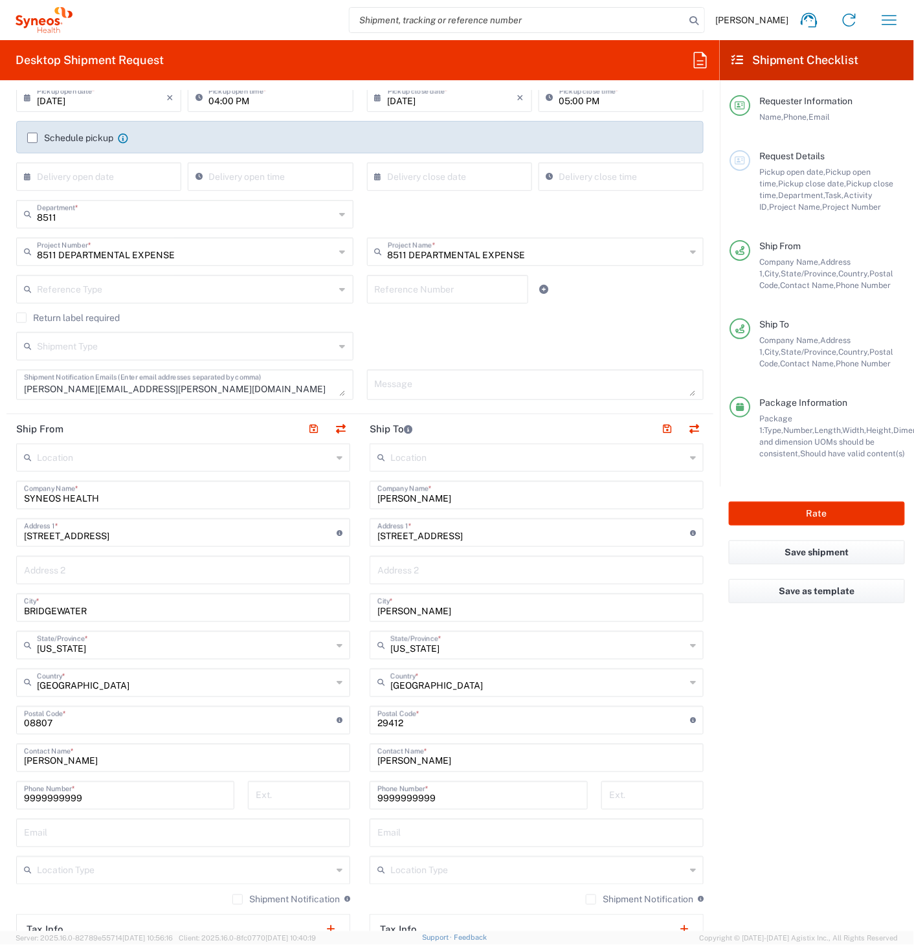
click at [409, 717] on input "undefined" at bounding box center [533, 719] width 313 height 23
paste input "63366"
type input "63366"
click at [360, 734] on main "Location [PERSON_NAME] LLC-[GEOGRAPHIC_DATA] [GEOGRAPHIC_DATA] [GEOGRAPHIC_DATA…" at bounding box center [536, 715] width 353 height 544
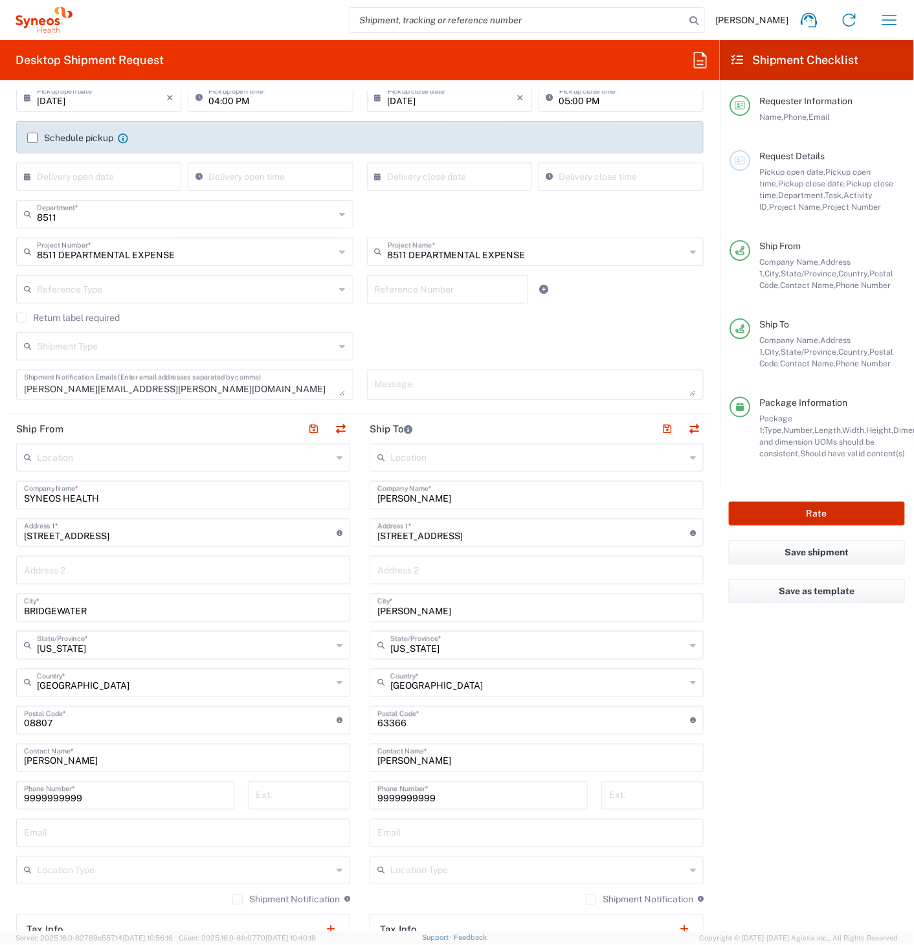
click at [808, 510] on button "Rate" at bounding box center [817, 514] width 176 height 24
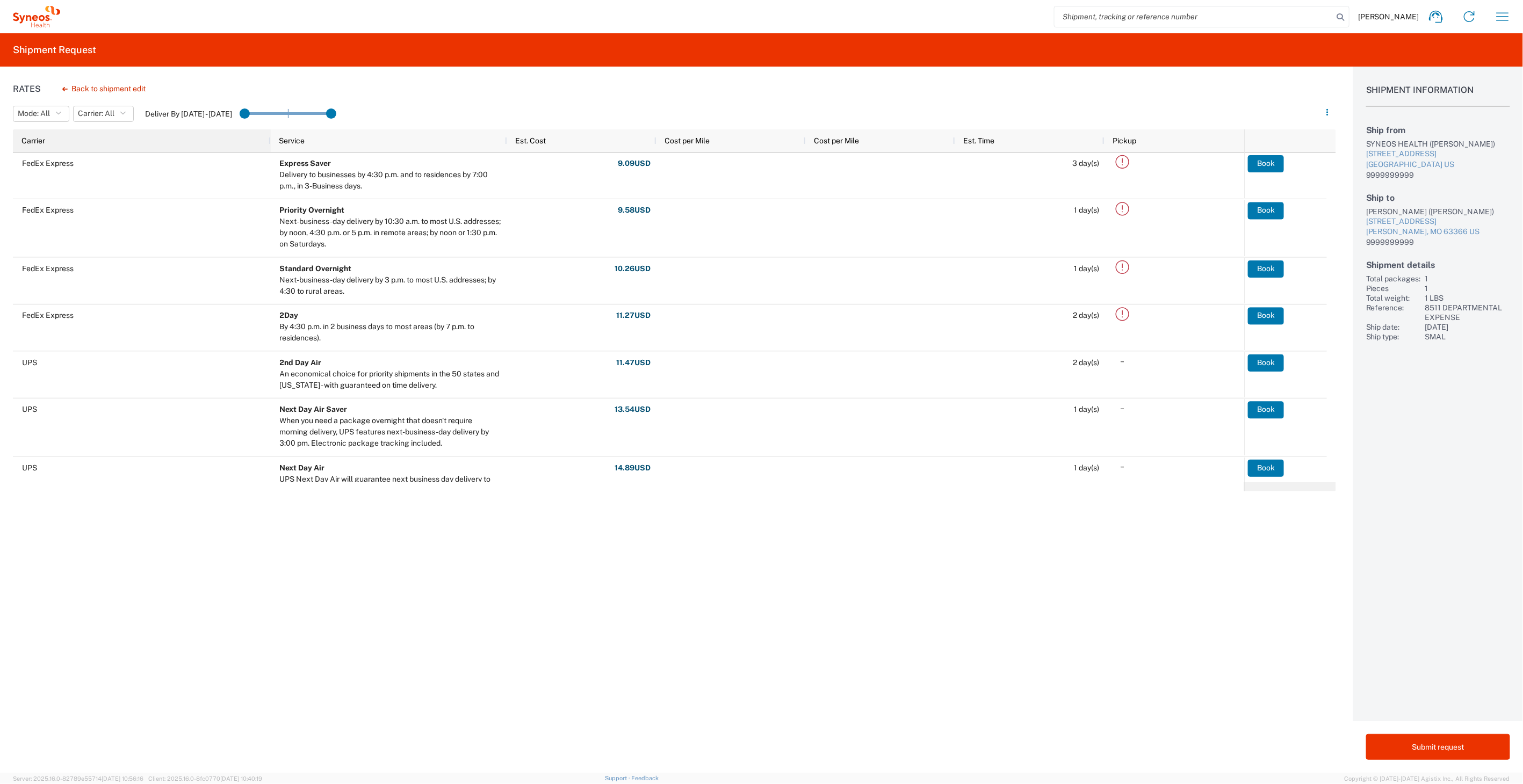
click at [92, 134] on div "Carrier" at bounding box center [144, 140] width 245 height 17
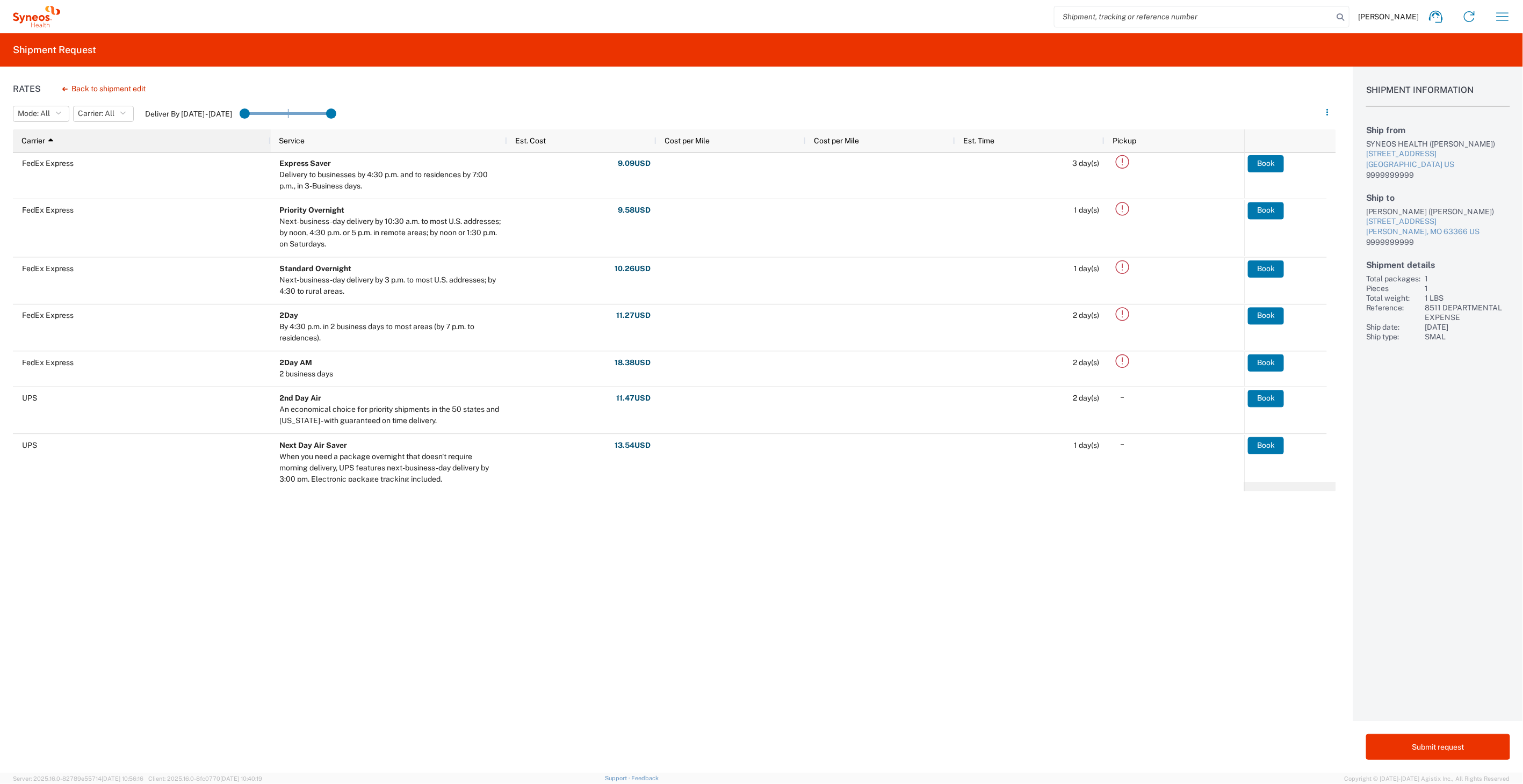
click at [92, 134] on div "Carrier 1" at bounding box center [144, 140] width 245 height 17
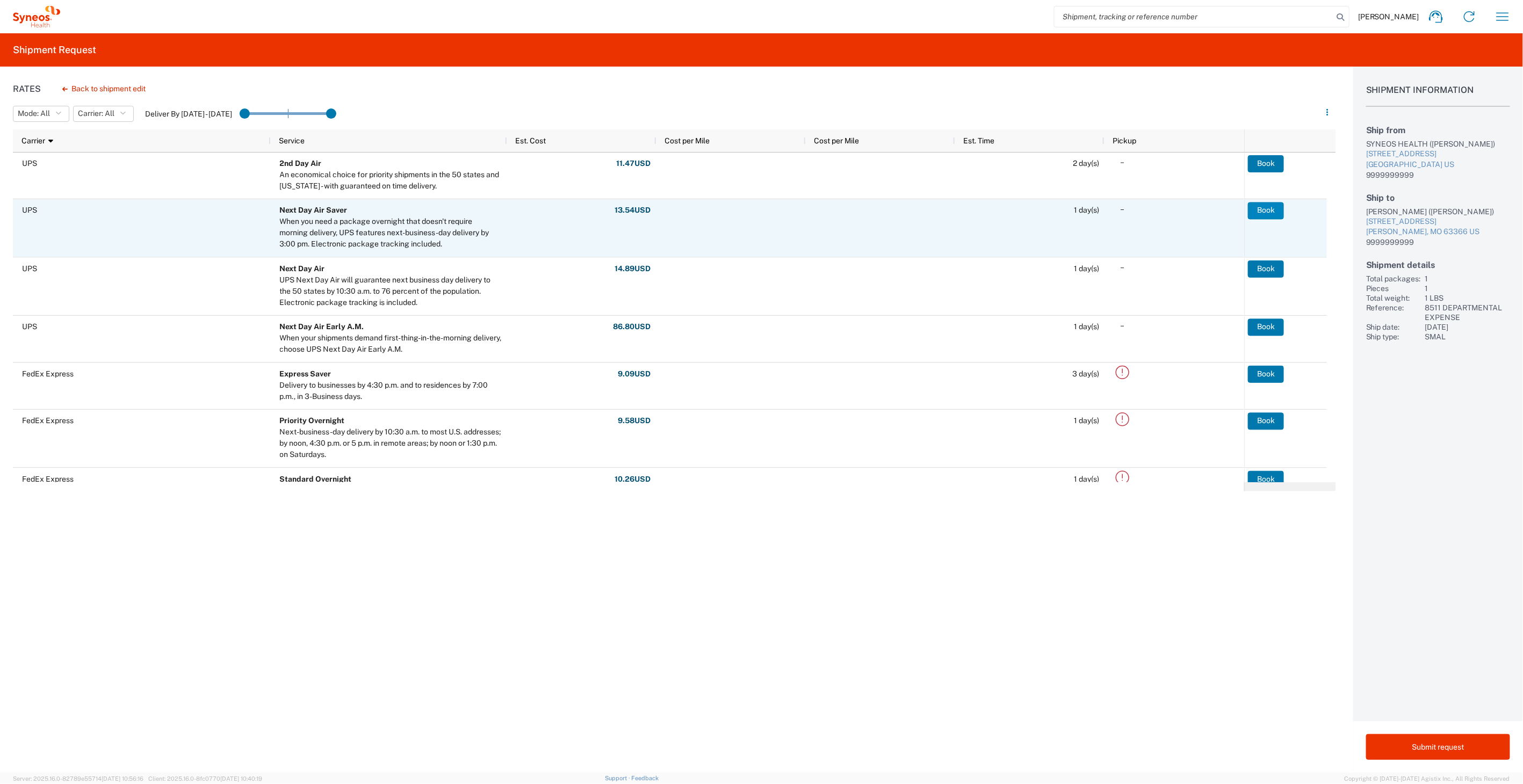
click at [1272, 212] on button "Book" at bounding box center [1265, 210] width 36 height 17
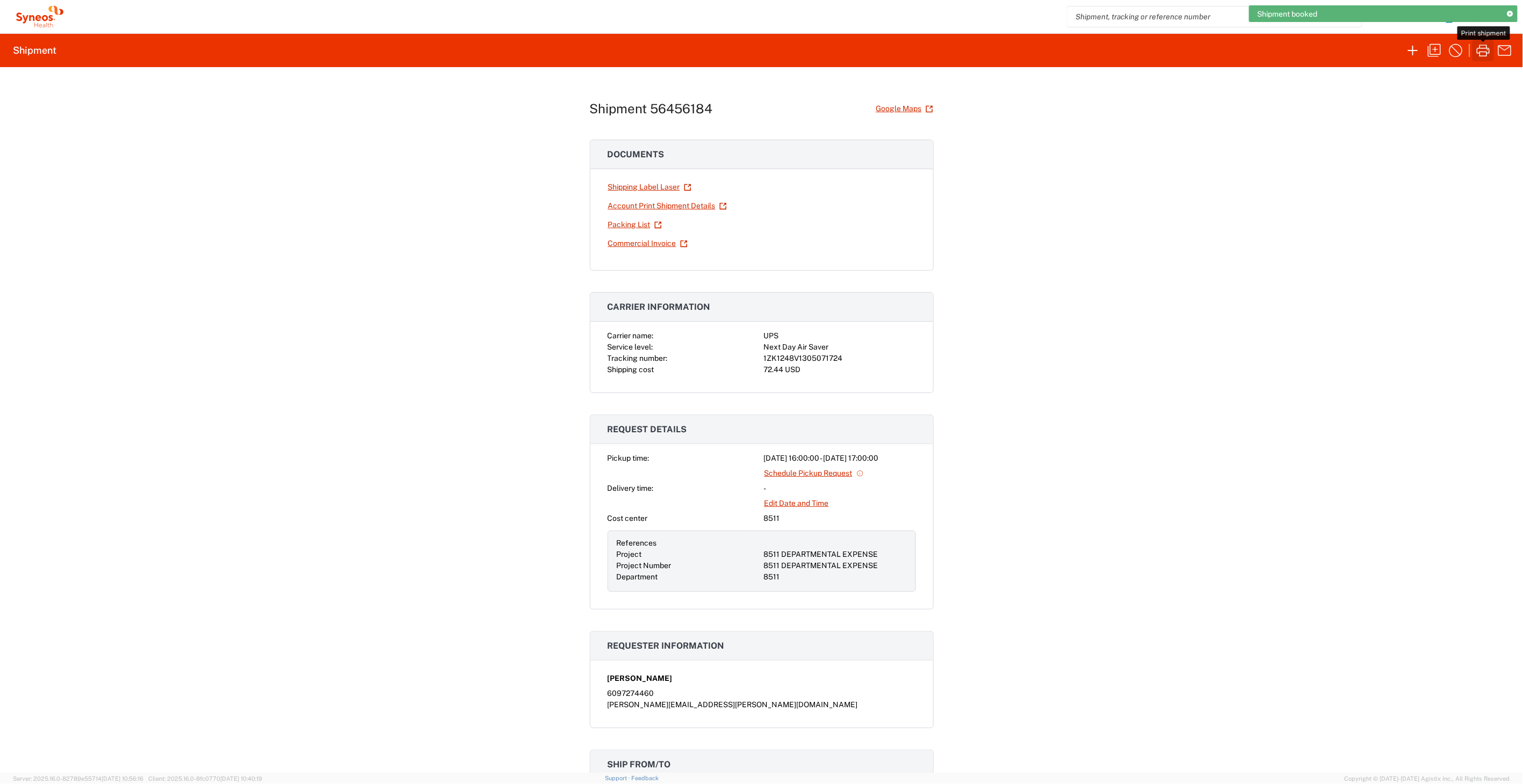
click at [1486, 49] on icon "button" at bounding box center [1483, 51] width 13 height 12
click at [1438, 55] on icon "button" at bounding box center [1433, 50] width 17 height 17
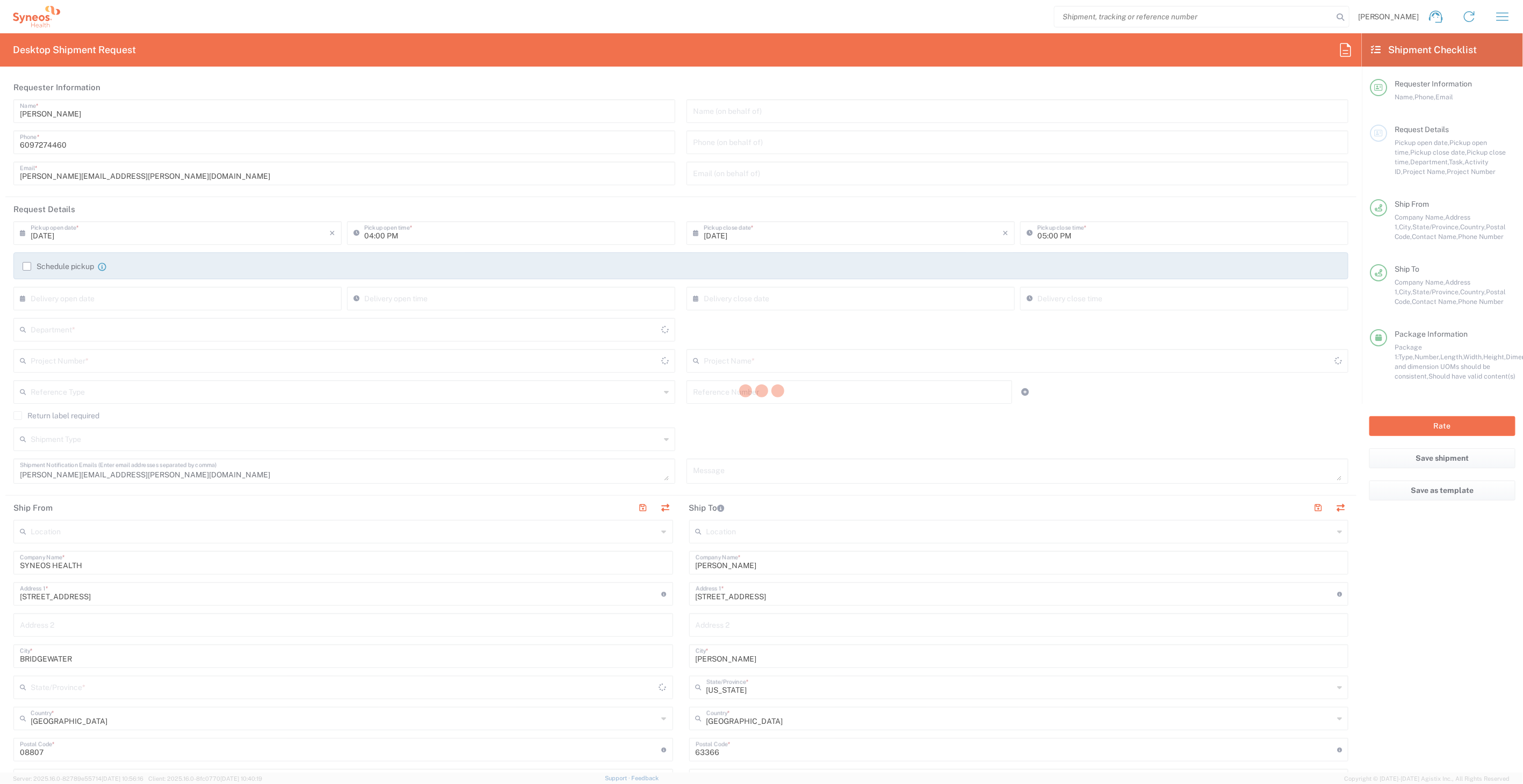
type input "8511"
type input "8511 DEPARTMENTAL EXPENSE"
type input "[US_STATE]"
type input "Envelope"
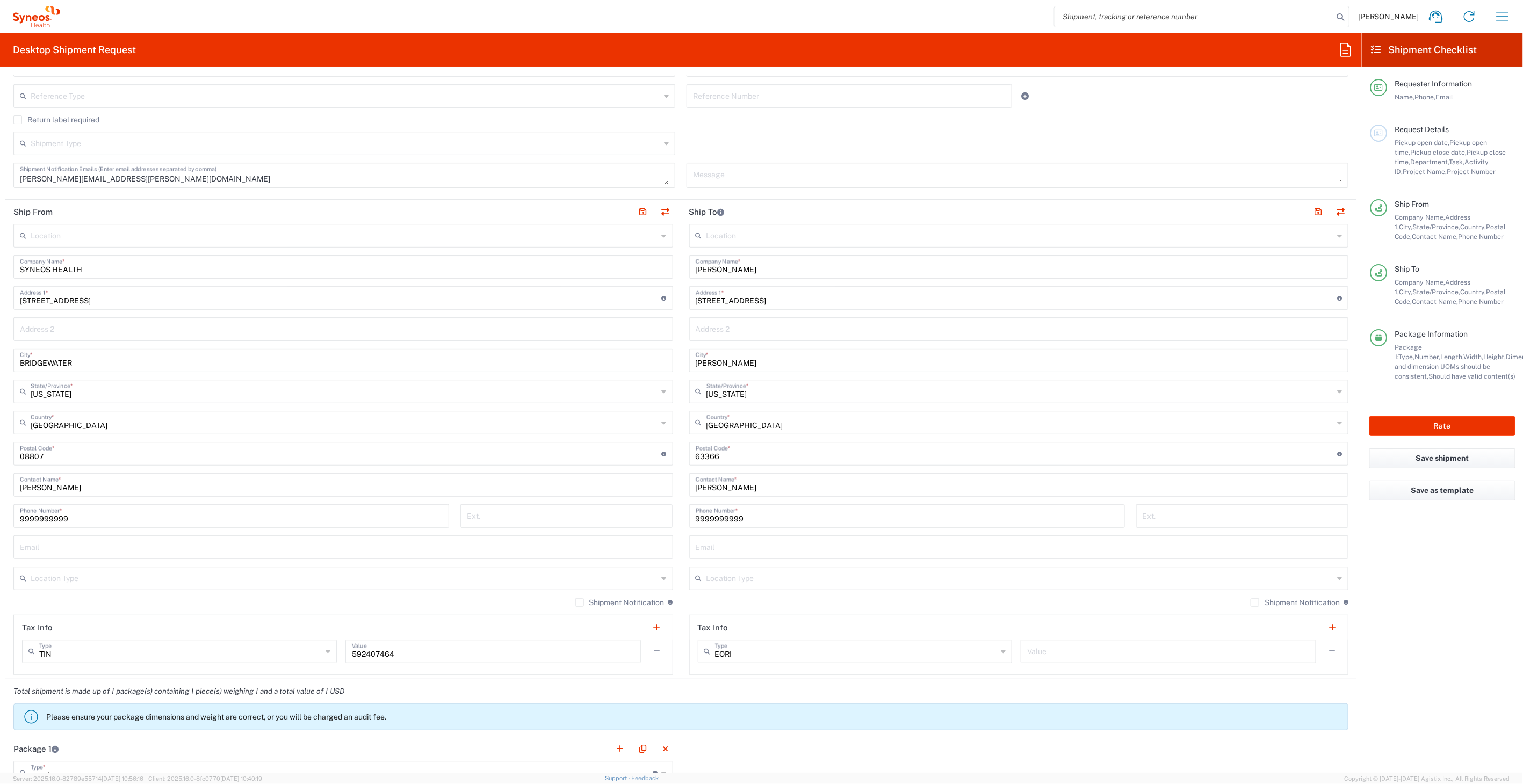
scroll to position [298, 0]
click at [742, 250] on div "Location [PERSON_NAME] LLC-[GEOGRAPHIC_DATA] [GEOGRAPHIC_DATA] [GEOGRAPHIC_DATA…" at bounding box center [1018, 447] width 660 height 451
click at [742, 273] on div "Justin Brown Company Name *" at bounding box center [1018, 265] width 660 height 23
click at [736, 265] on input "Justin Brown" at bounding box center [1018, 264] width 647 height 19
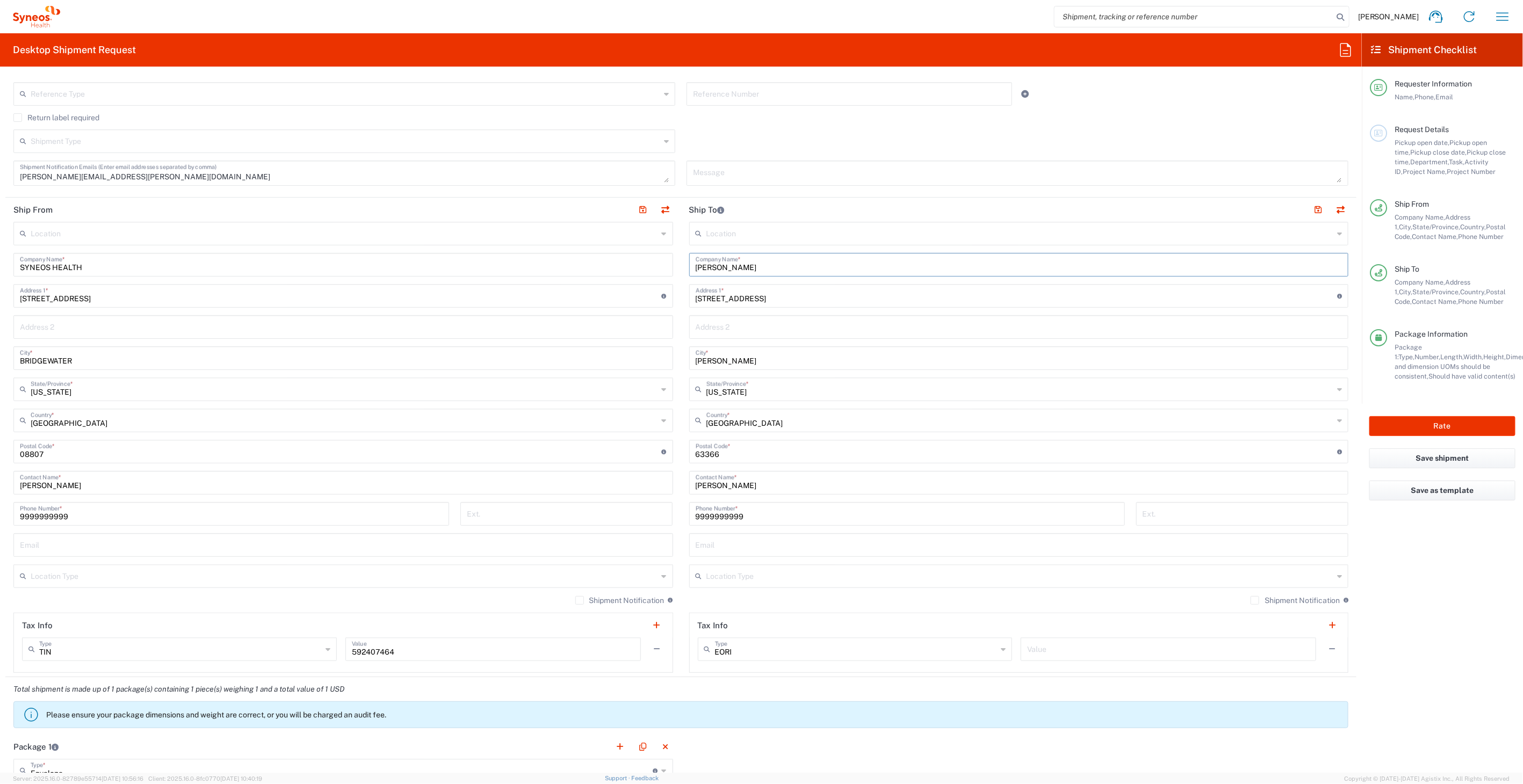
click at [736, 265] on input "Justin Brown" at bounding box center [1018, 264] width 647 height 19
click at [736, 265] on input "Annalise Carol" at bounding box center [1018, 264] width 647 height 19
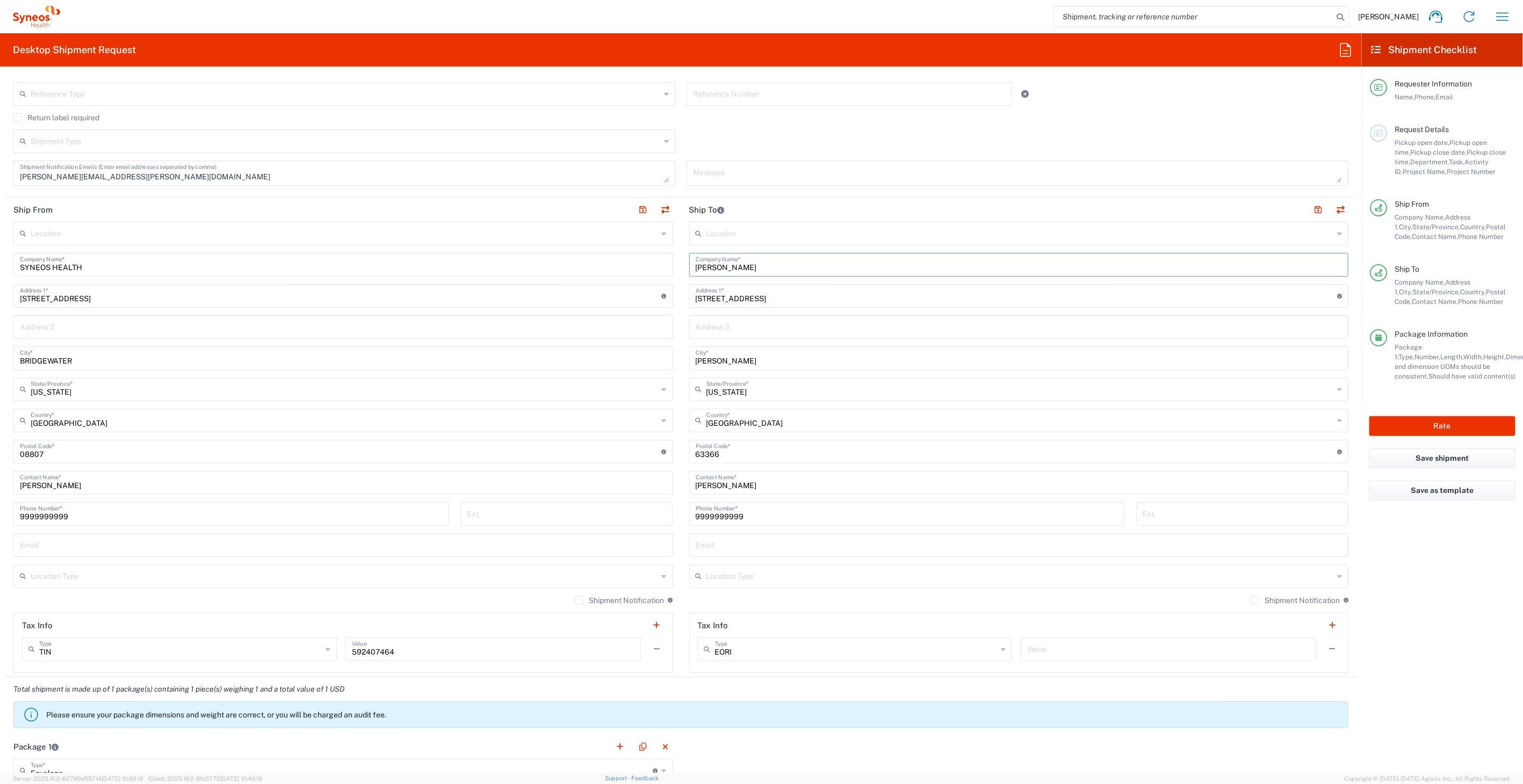
type input "Annalise Carol"
click at [730, 485] on input "Justin Brown" at bounding box center [1018, 481] width 647 height 19
click at [730, 485] on input "Justin Brown" at bounding box center [1018, 481] width 647 height 19
paste input "Annalise Carol"
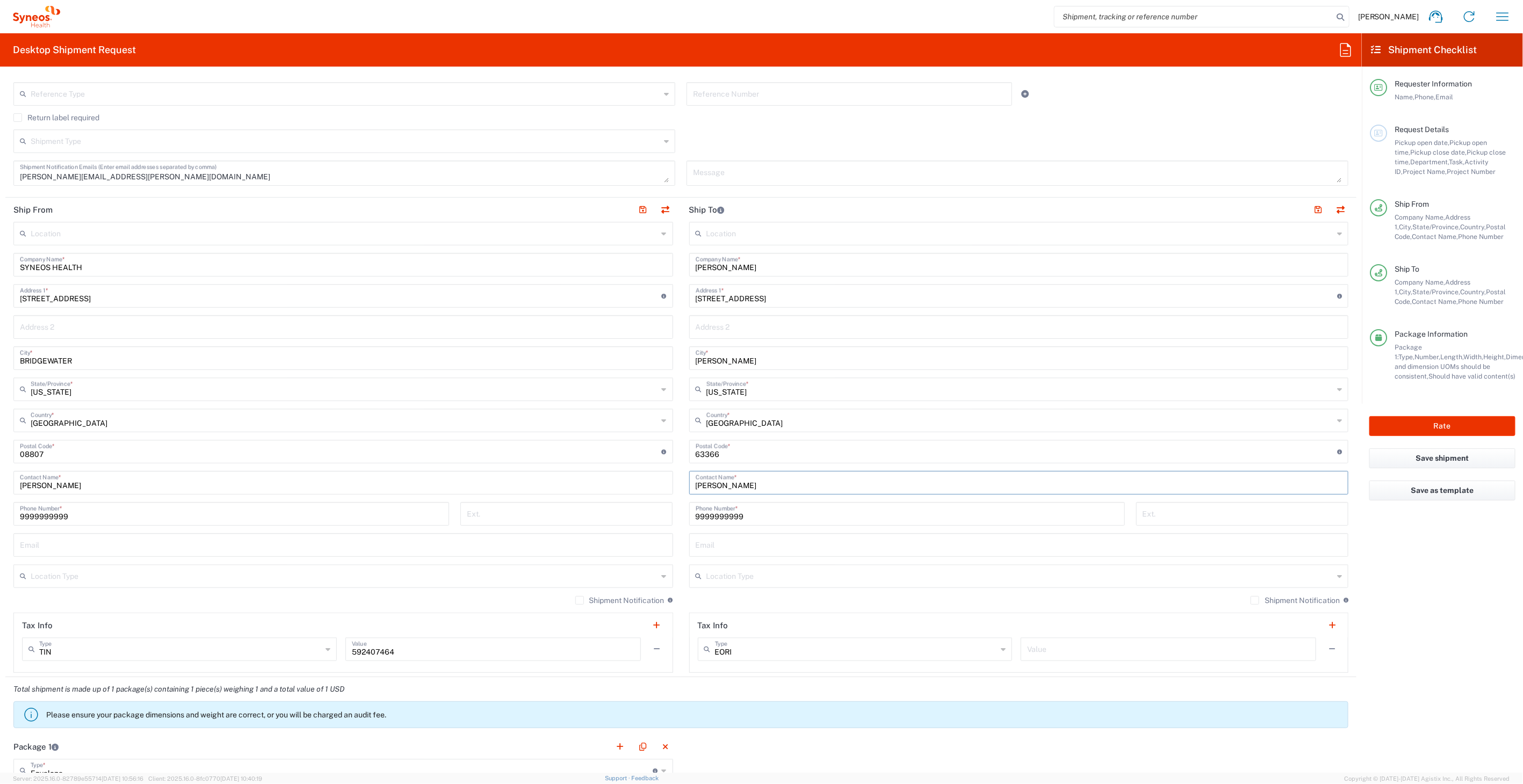
type input "Annalise Carol"
click at [744, 297] on input "19 Briarmist Ct" at bounding box center [1016, 295] width 642 height 19
click at [744, 296] on input "19 Briarmist Ct" at bounding box center [1016, 295] width 642 height 19
paste input "2 Beechwood Lane"
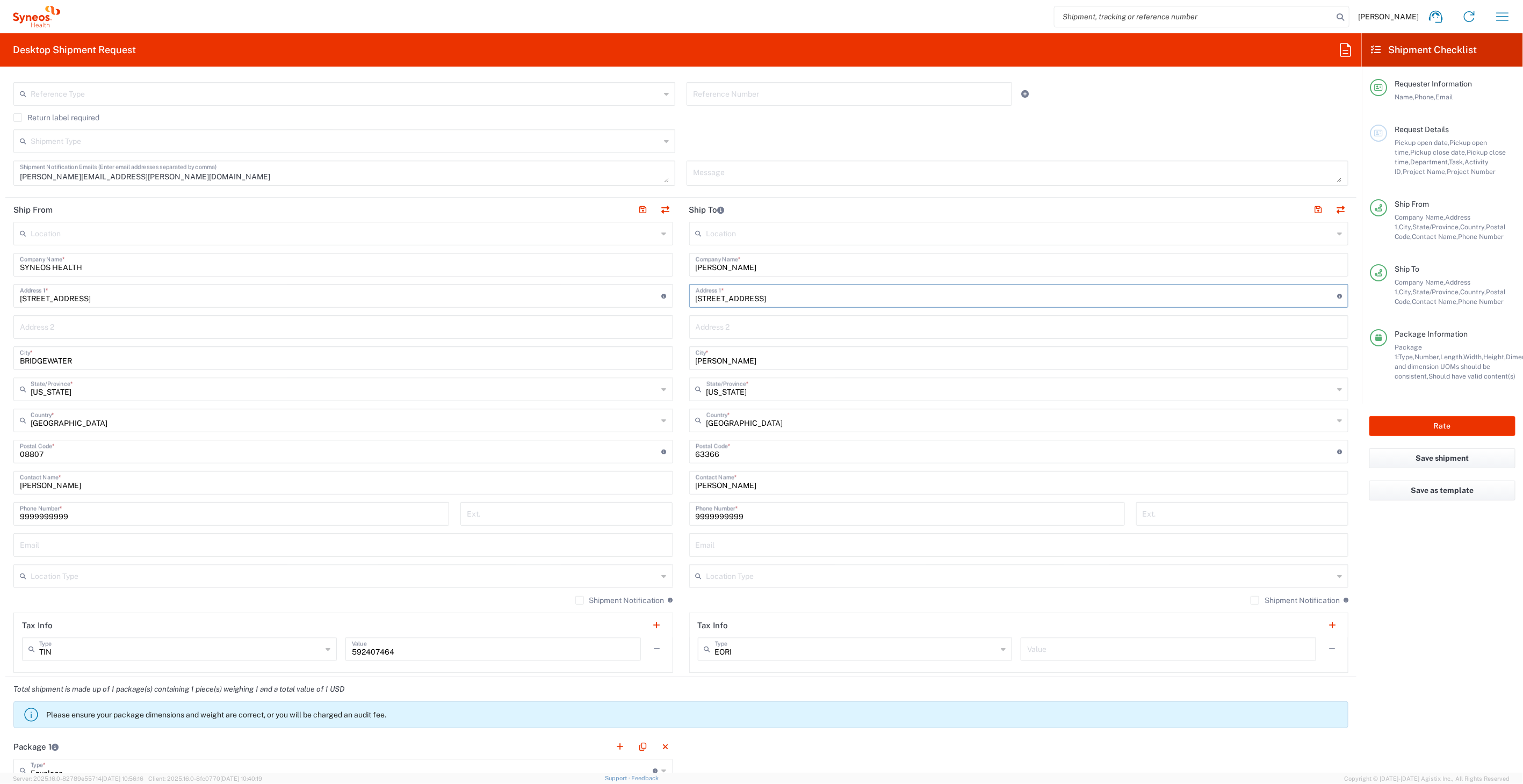
type input "2 Beechwood Lane"
click at [717, 389] on input "text" at bounding box center [1020, 388] width 627 height 19
click at [697, 407] on span "[US_STATE]" at bounding box center [1012, 411] width 652 height 17
type input "[US_STATE]"
click at [736, 389] on input "[US_STATE]" at bounding box center [1020, 388] width 627 height 19
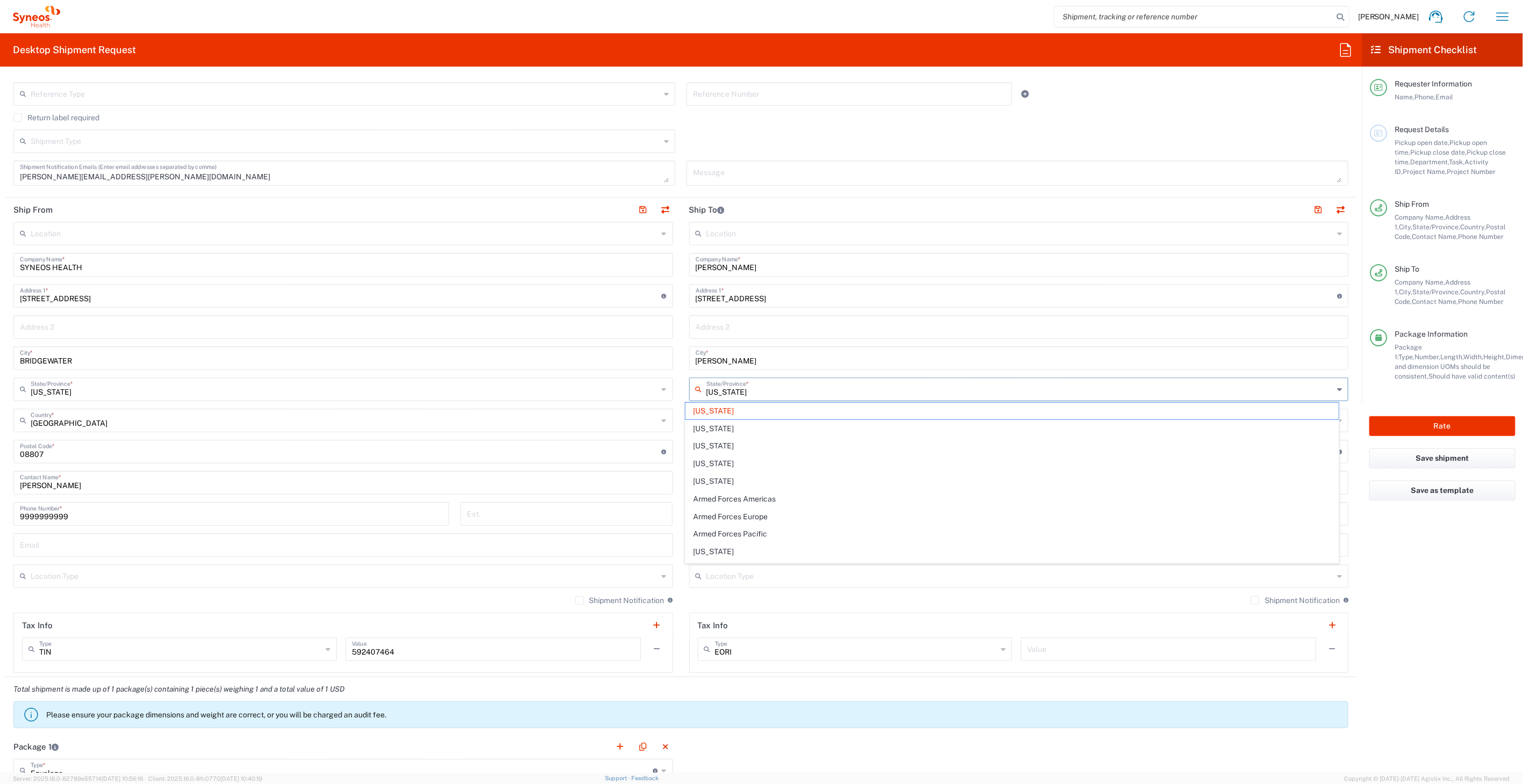
click at [736, 389] on input "[US_STATE]" at bounding box center [1020, 388] width 627 height 19
click at [718, 362] on input "O'Fallon" at bounding box center [1018, 357] width 647 height 19
paste input "Scarsdale"
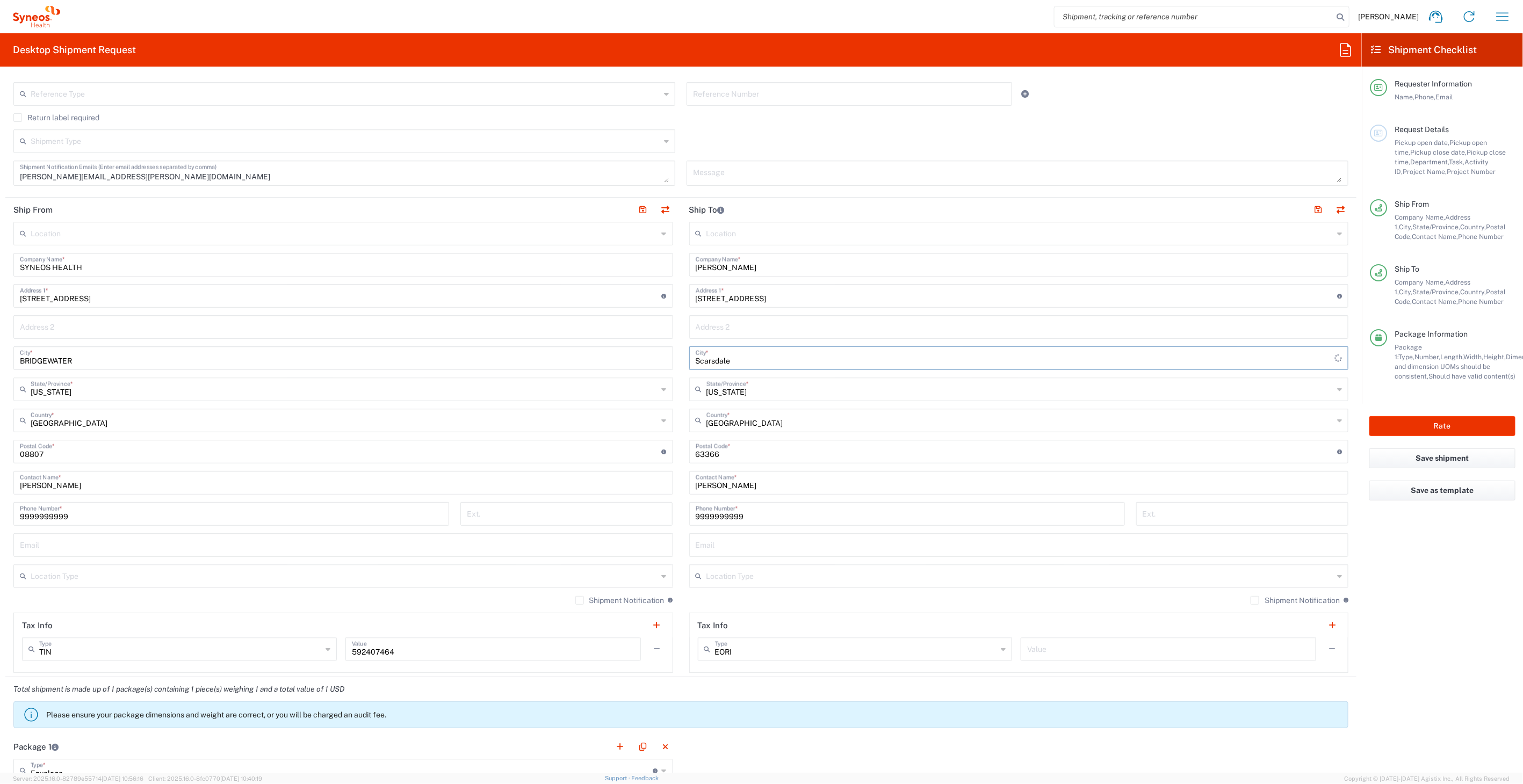
type input "Scarsdale"
click at [730, 457] on input "undefined" at bounding box center [1016, 450] width 642 height 19
click at [727, 449] on input "undefined" at bounding box center [1016, 450] width 642 height 19
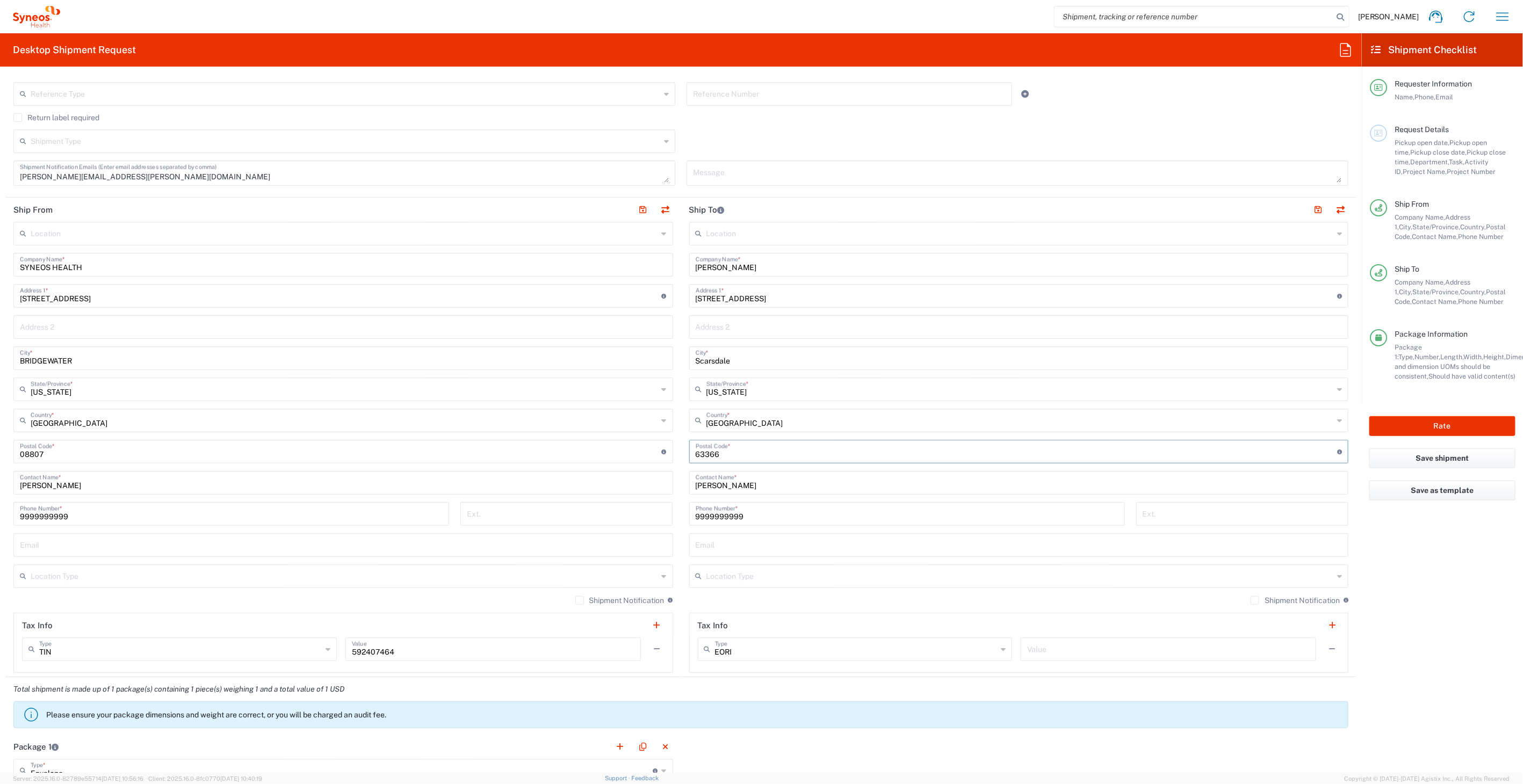
paste input "10583"
type input "10583"
click at [1418, 423] on button "Rate" at bounding box center [1442, 426] width 146 height 20
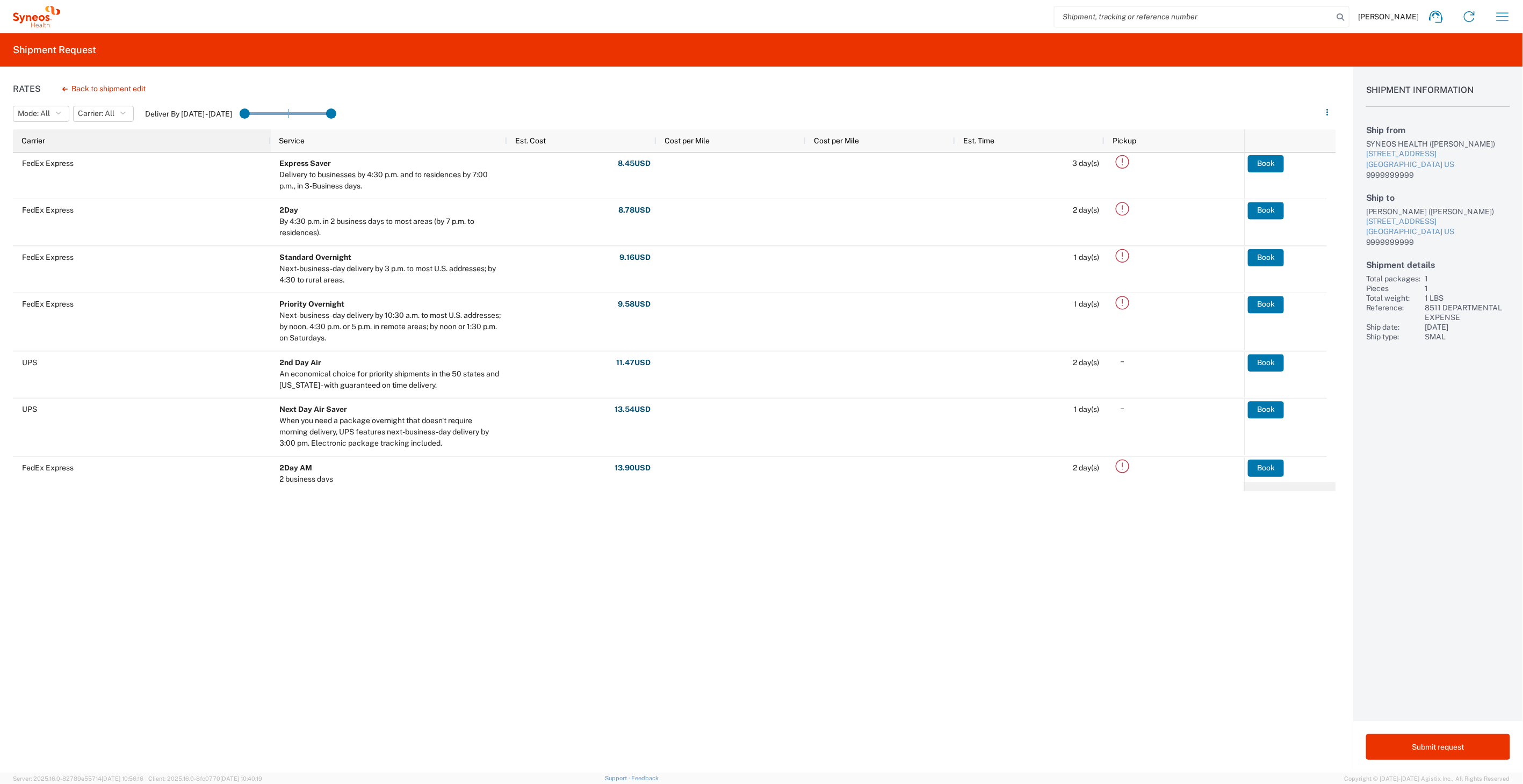
click at [103, 137] on div "Carrier" at bounding box center [144, 140] width 245 height 17
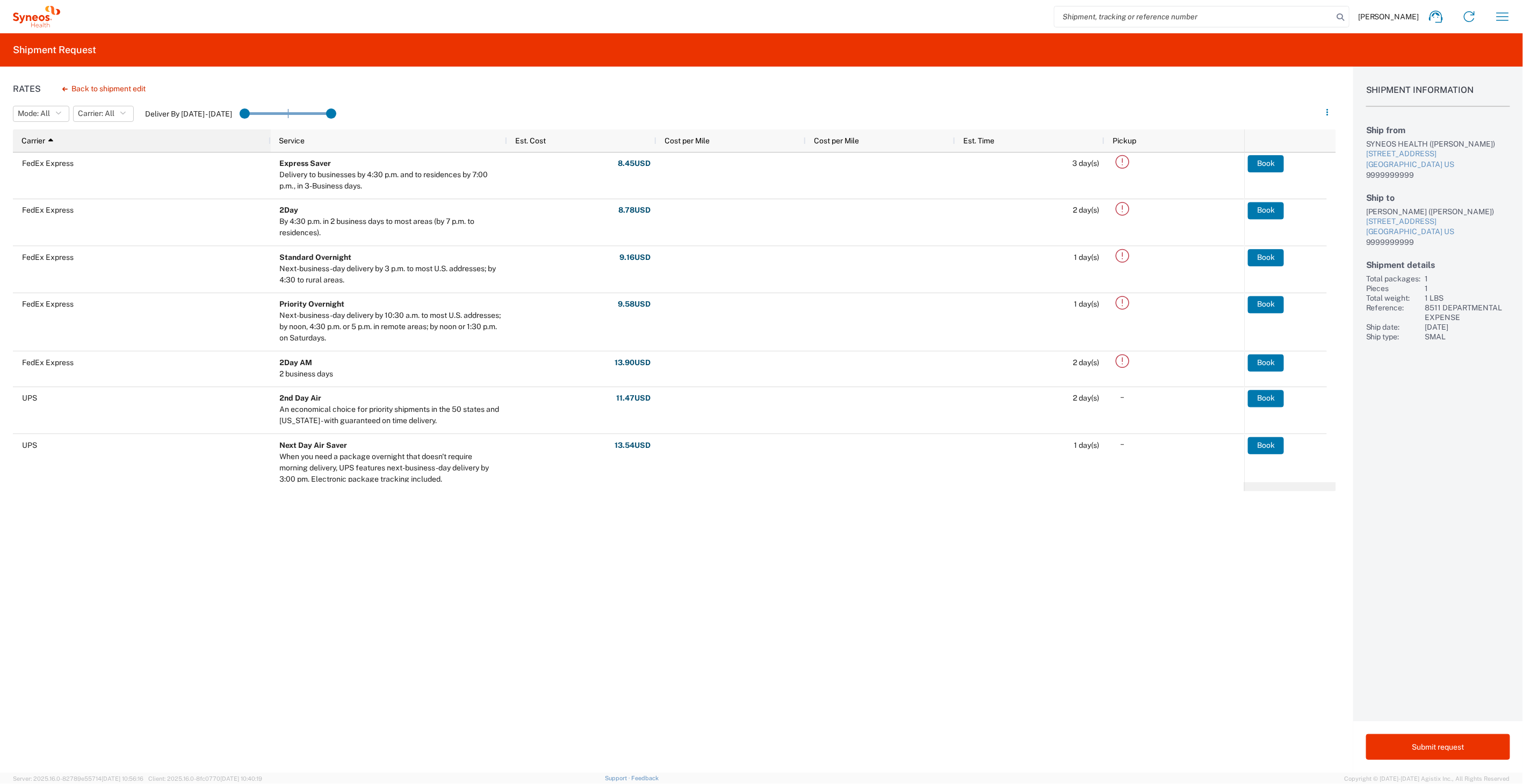
click at [103, 137] on div "Carrier 1" at bounding box center [144, 140] width 245 height 17
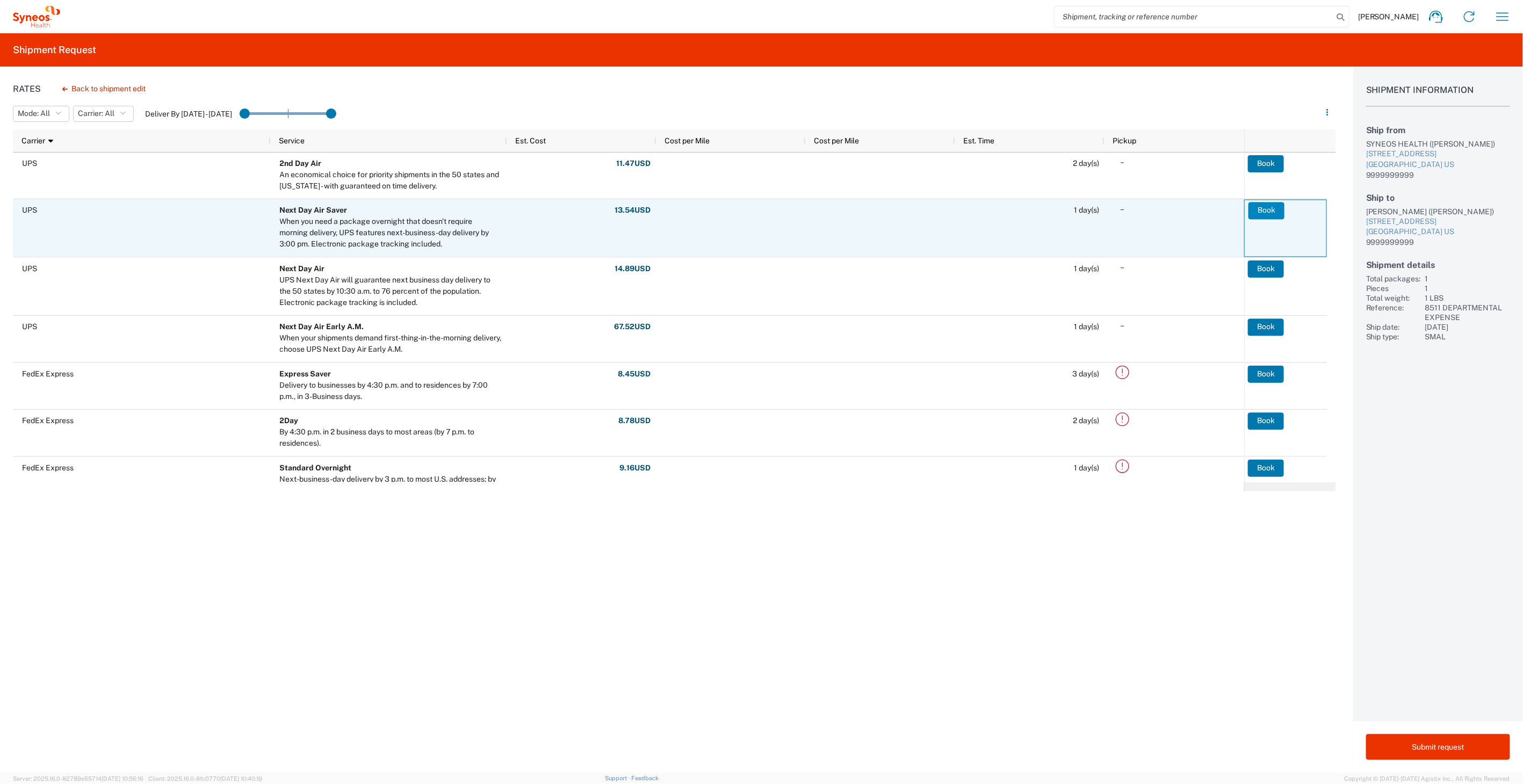
click at [1271, 209] on button "Book" at bounding box center [1266, 210] width 36 height 17
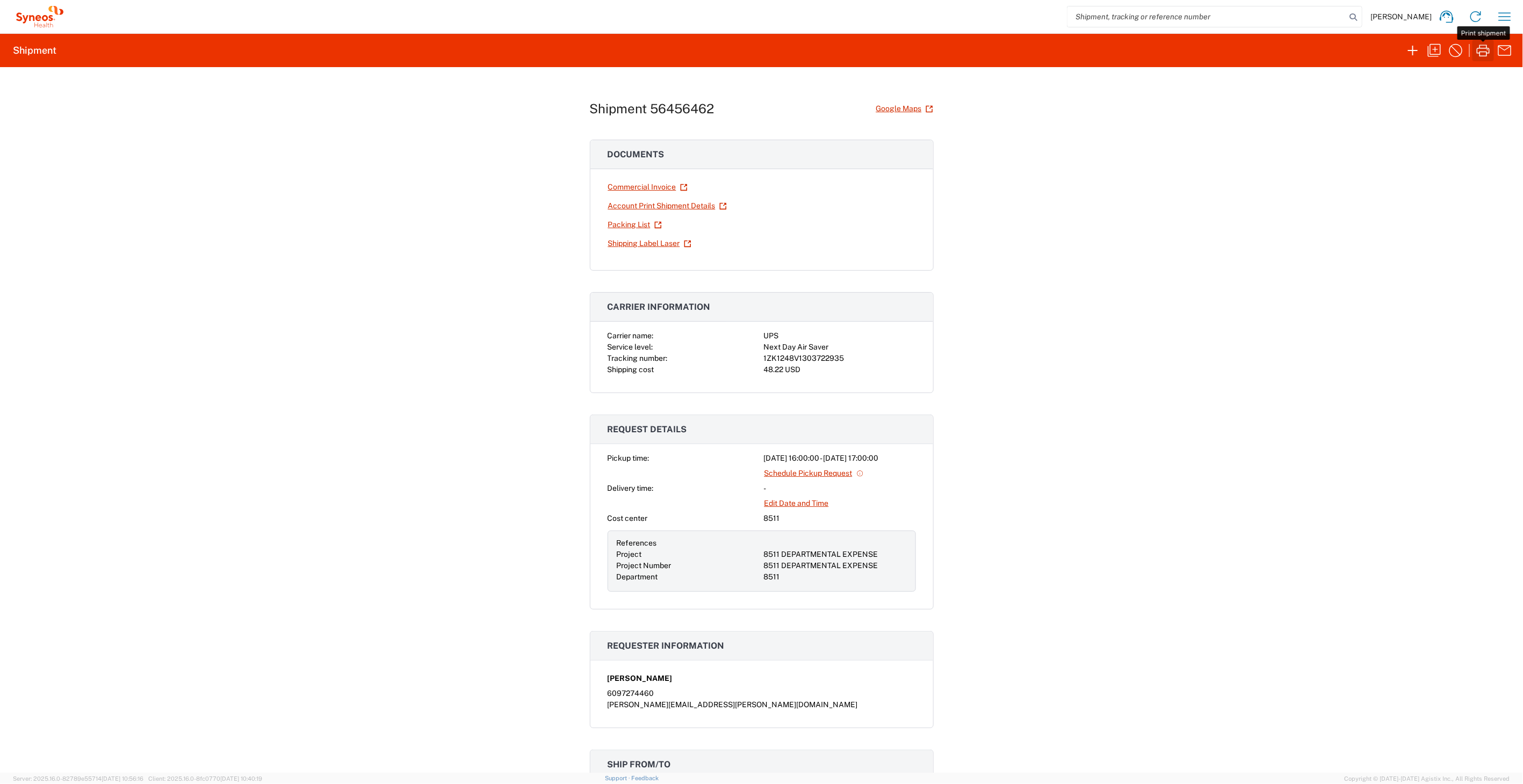
click at [1484, 51] on icon "button" at bounding box center [1482, 50] width 17 height 17
